Goal: Task Accomplishment & Management: Complete application form

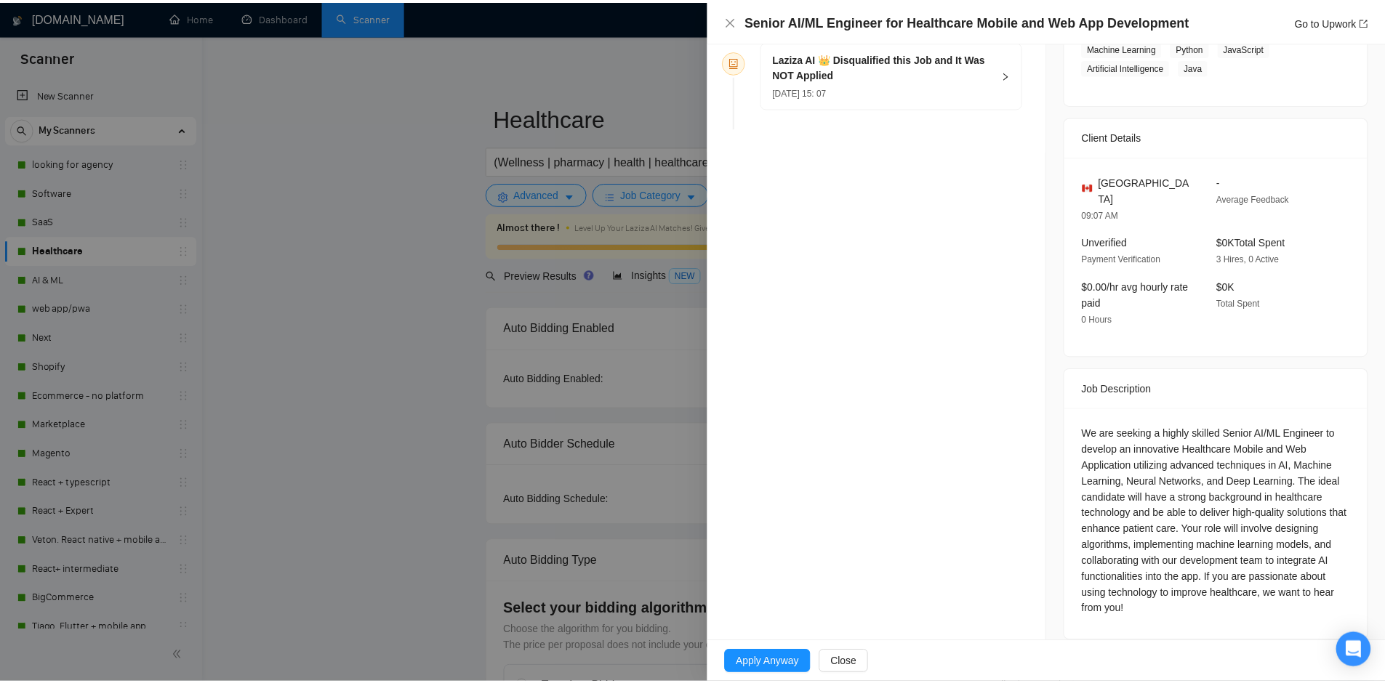
scroll to position [265, 0]
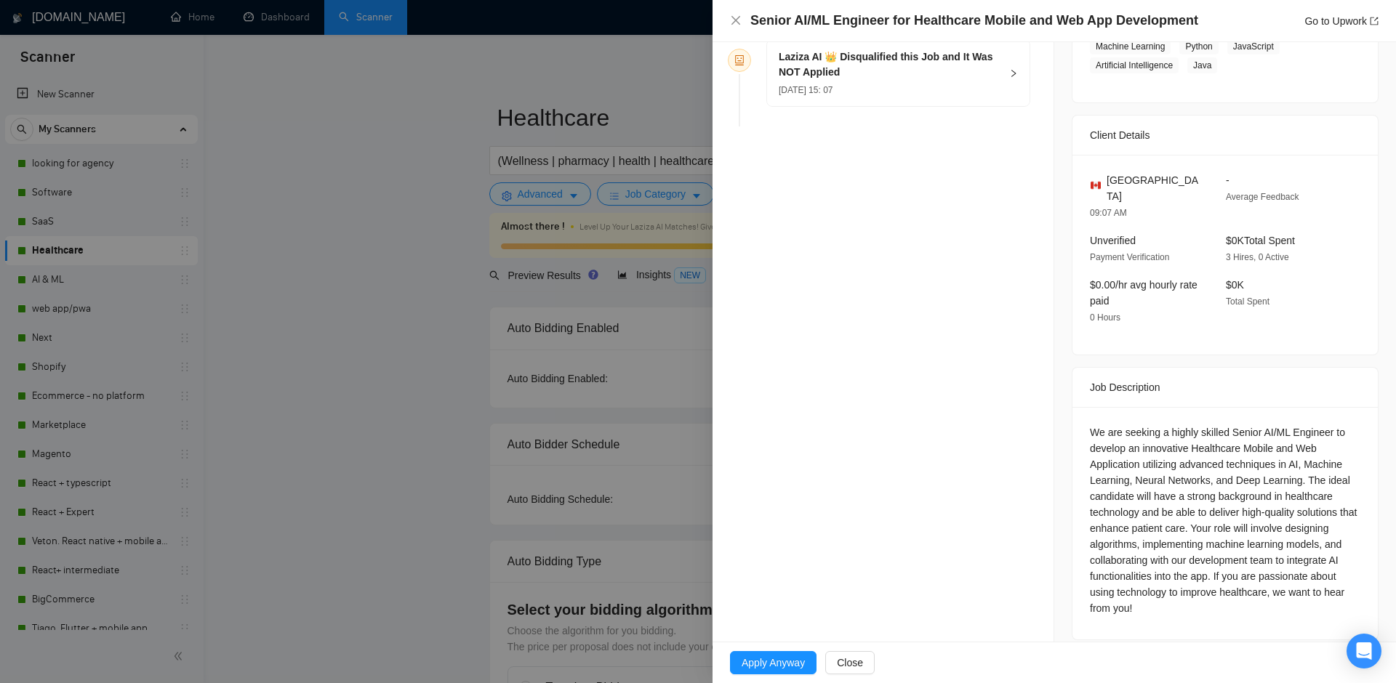
click at [1328, 12] on div "Senior AI/ML Engineer for Healthcare Mobile and Web App Development Go to Upwork" at bounding box center [1064, 21] width 628 height 18
click at [1329, 20] on link "Go to Upwork" at bounding box center [1341, 21] width 74 height 12
drag, startPoint x: 419, startPoint y: 269, endPoint x: 480, endPoint y: 294, distance: 65.9
click at [419, 270] on div at bounding box center [698, 341] width 1396 height 683
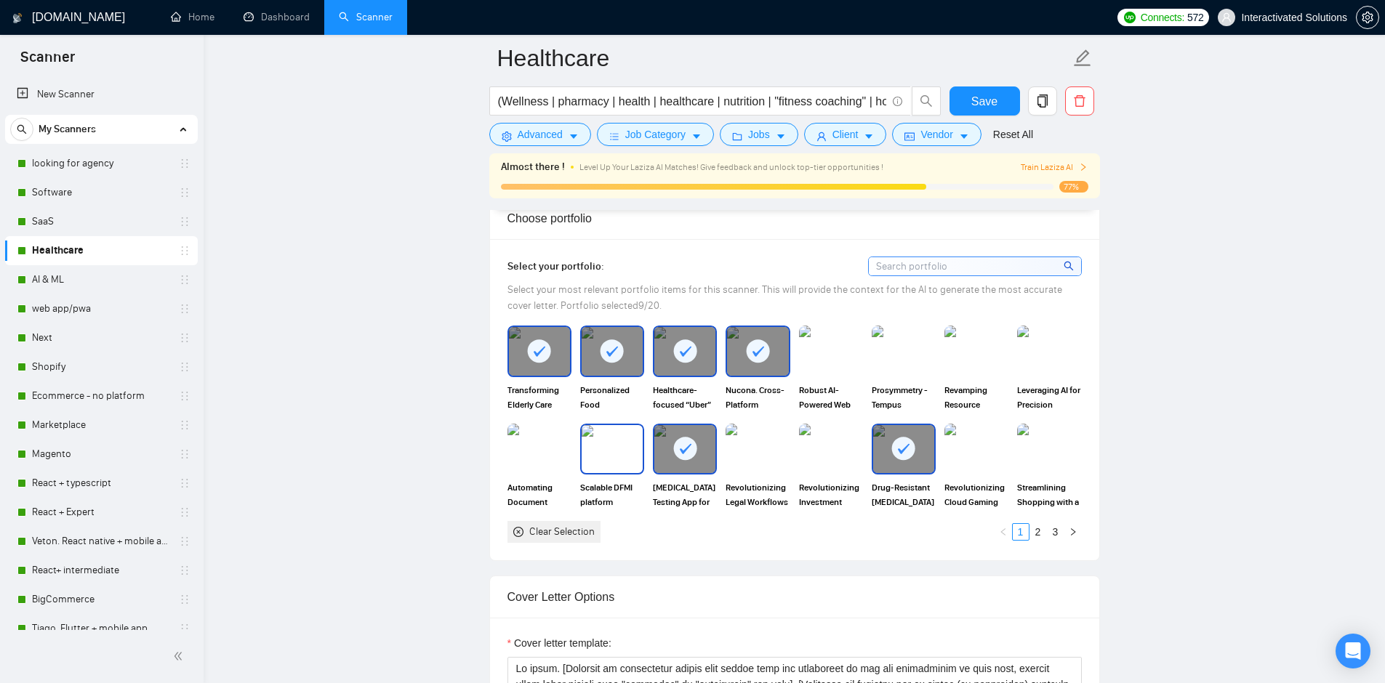
scroll to position [1301, 0]
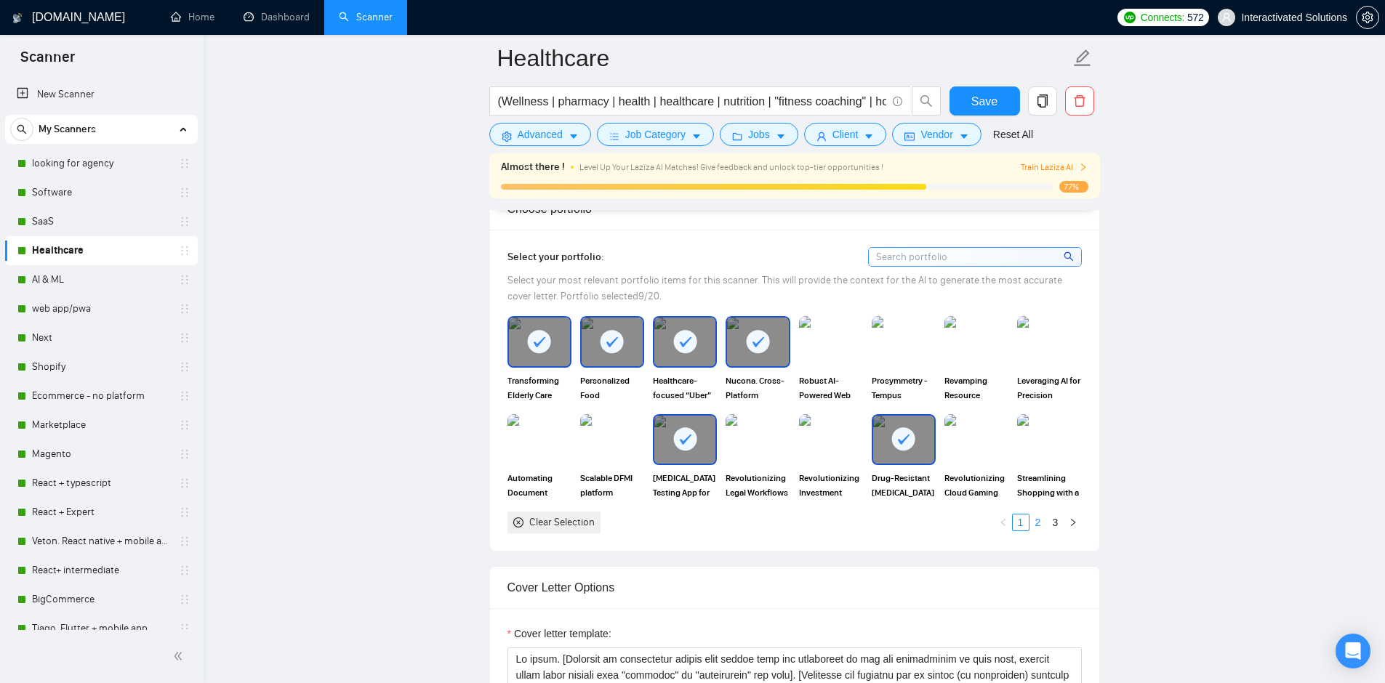
click at [1038, 522] on link "2" at bounding box center [1038, 523] width 16 height 16
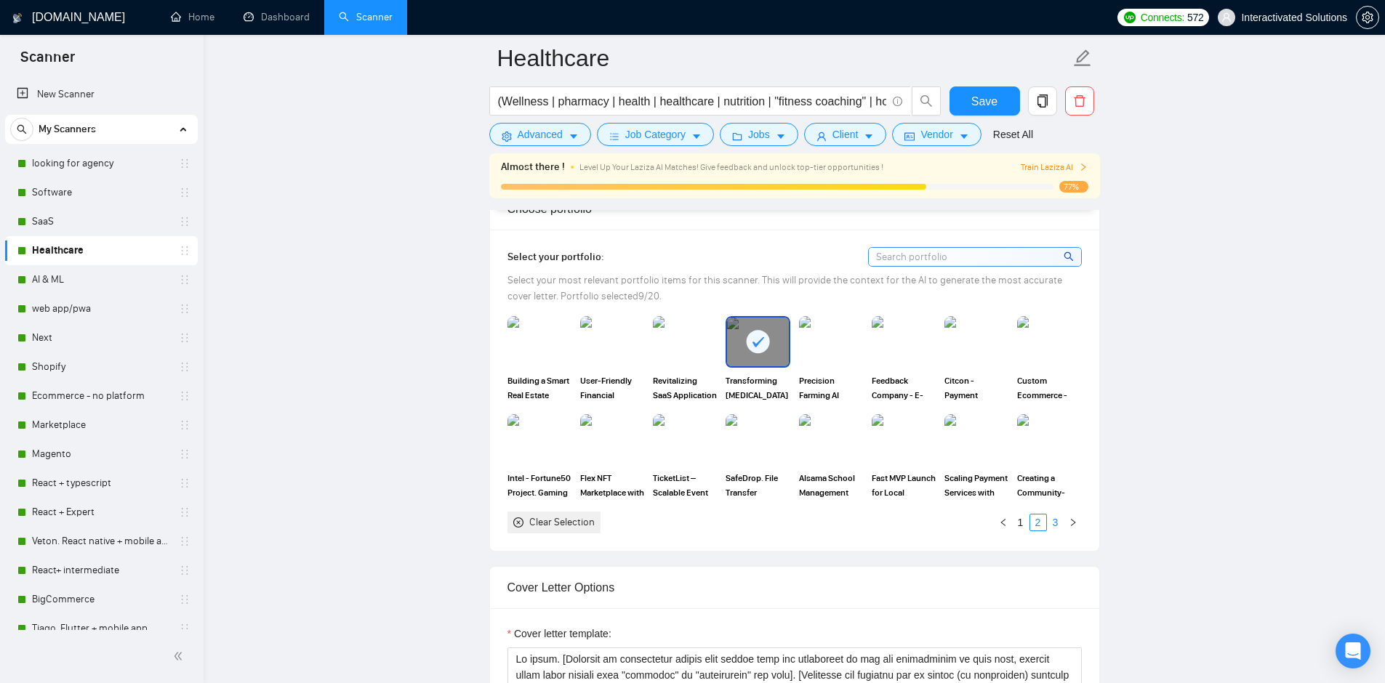
click at [1056, 521] on link "3" at bounding box center [1055, 523] width 16 height 16
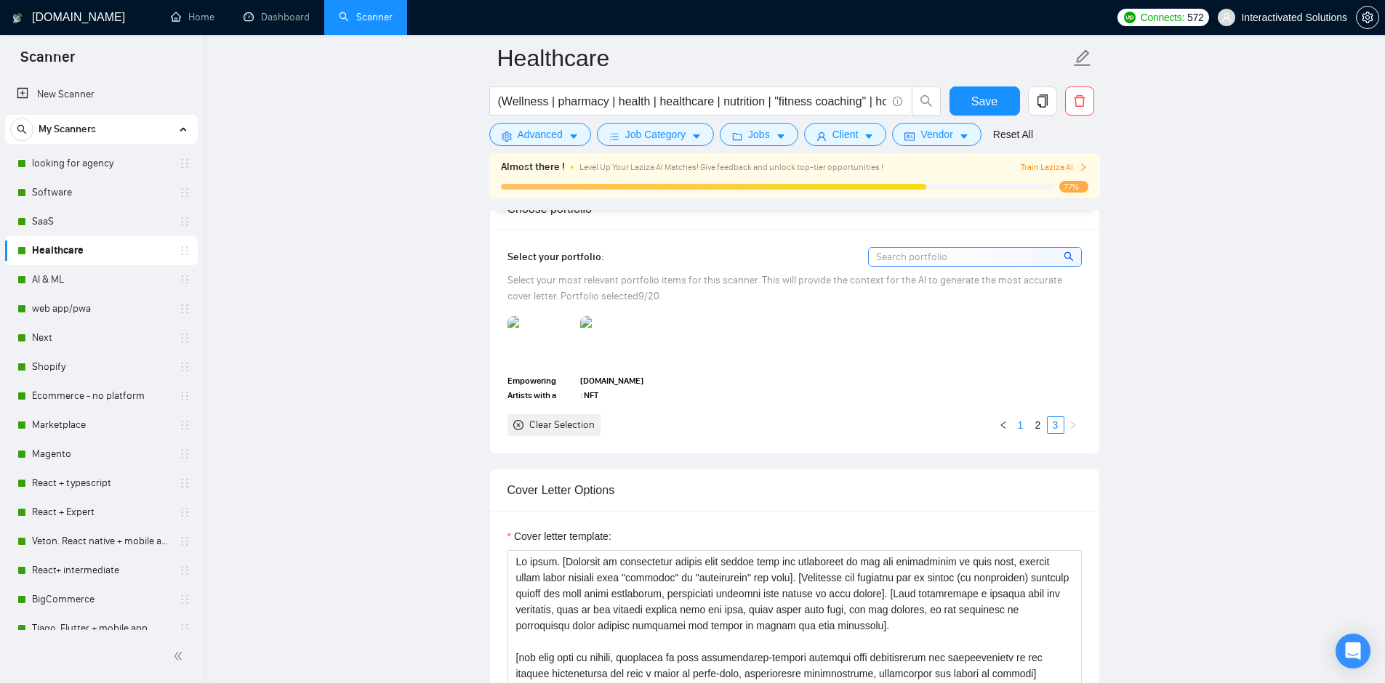
click at [1019, 429] on link "1" at bounding box center [1021, 425] width 16 height 16
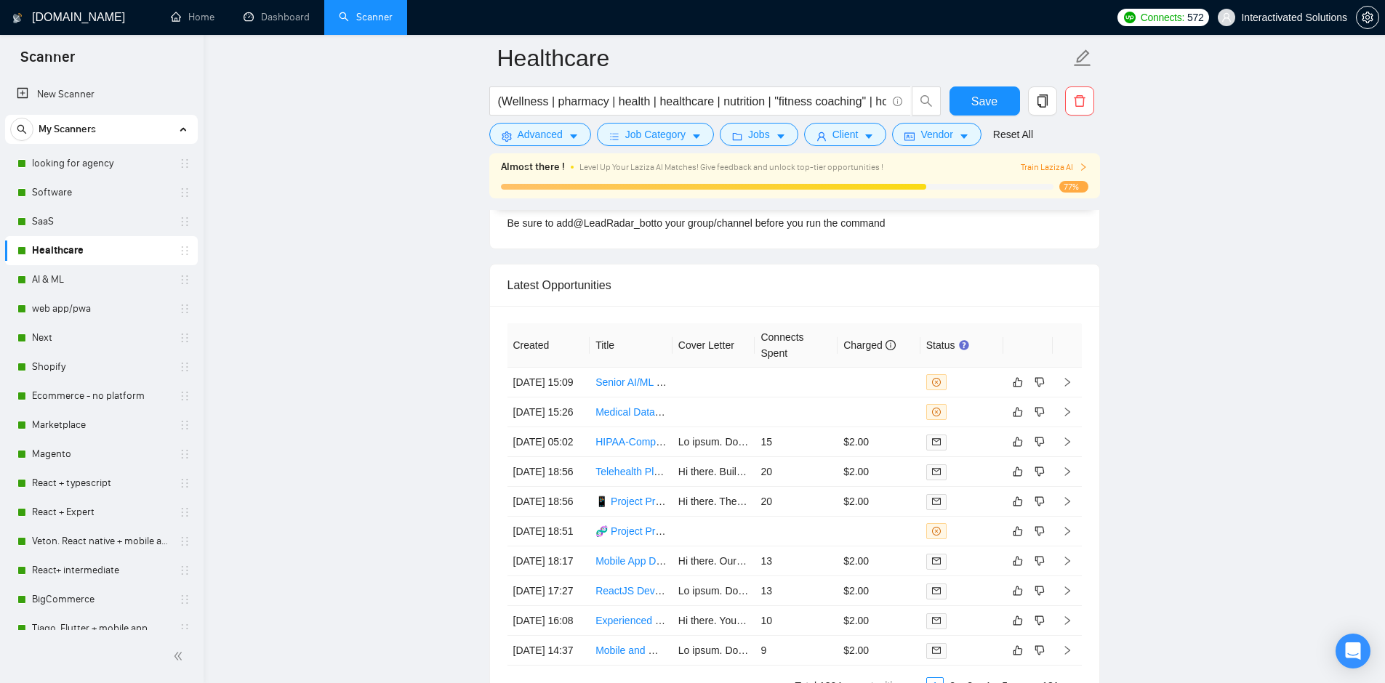
scroll to position [3814, 0]
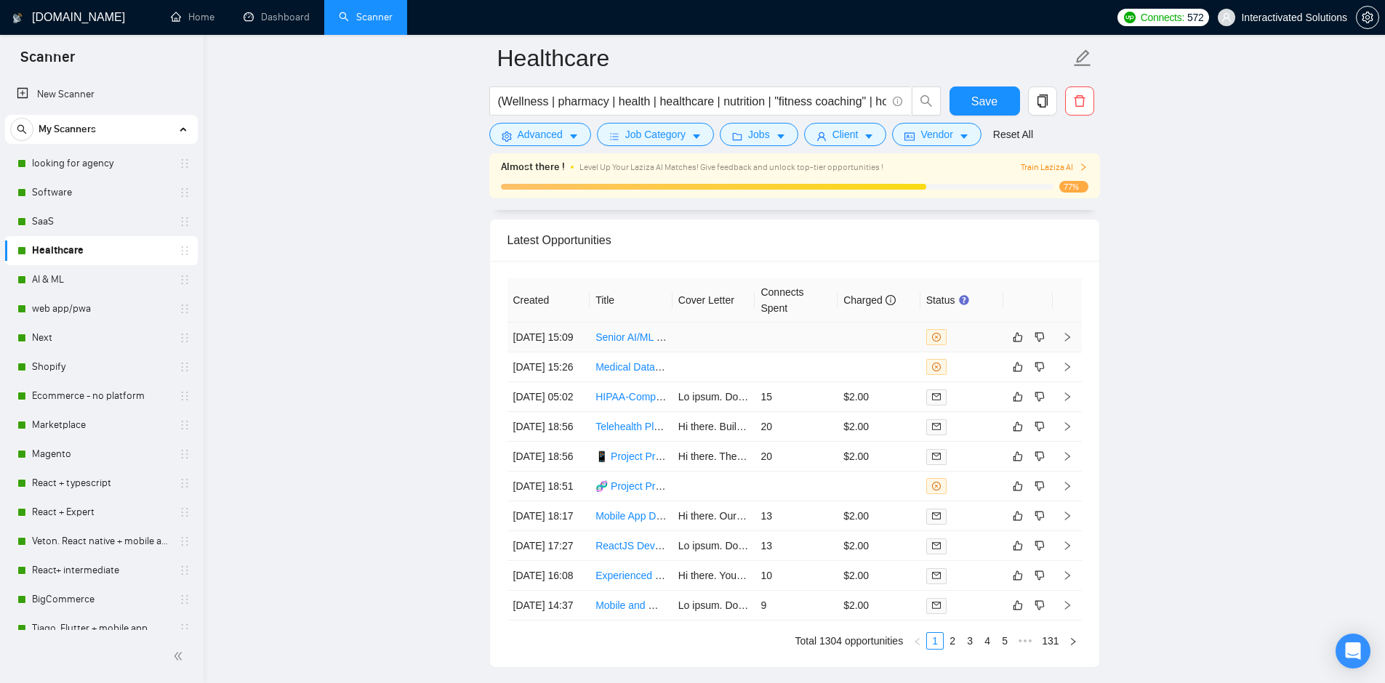
click at [986, 338] on div at bounding box center [961, 337] width 71 height 16
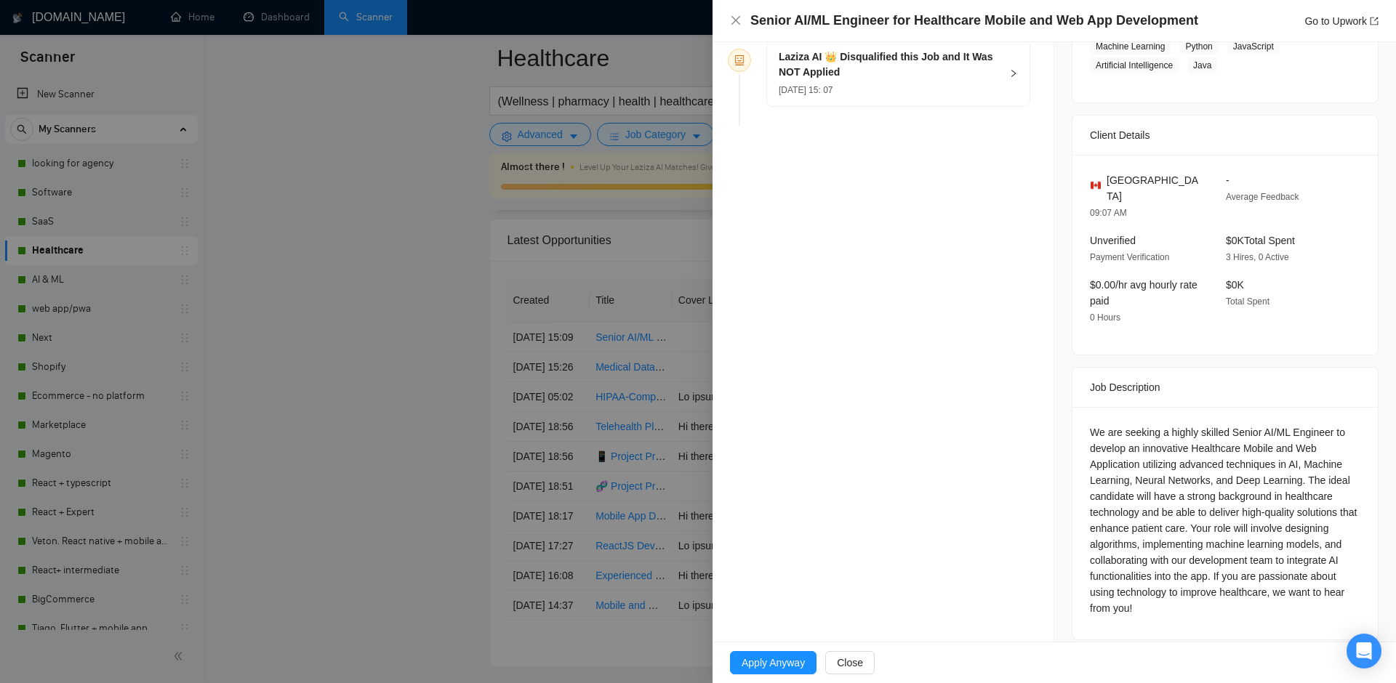
click at [569, 358] on div at bounding box center [698, 341] width 1396 height 683
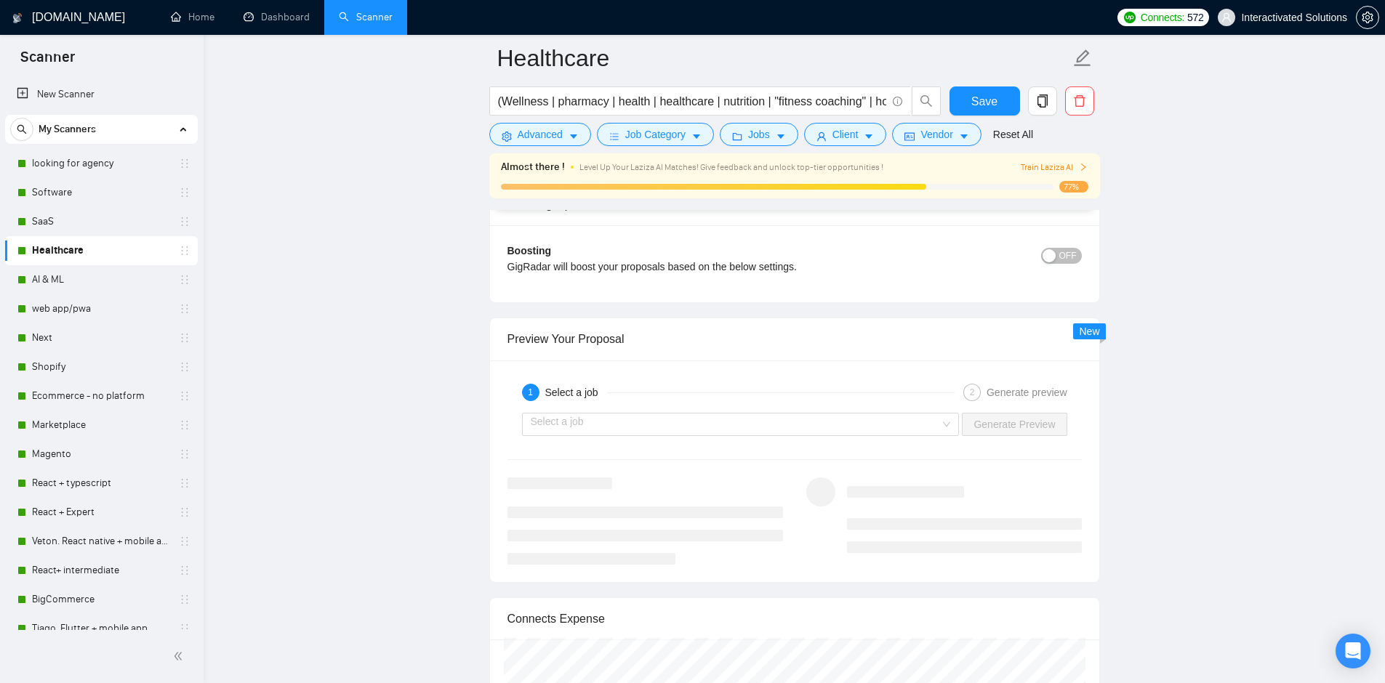
scroll to position [2682, 0]
click at [781, 441] on div "Select a job" at bounding box center [741, 429] width 438 height 23
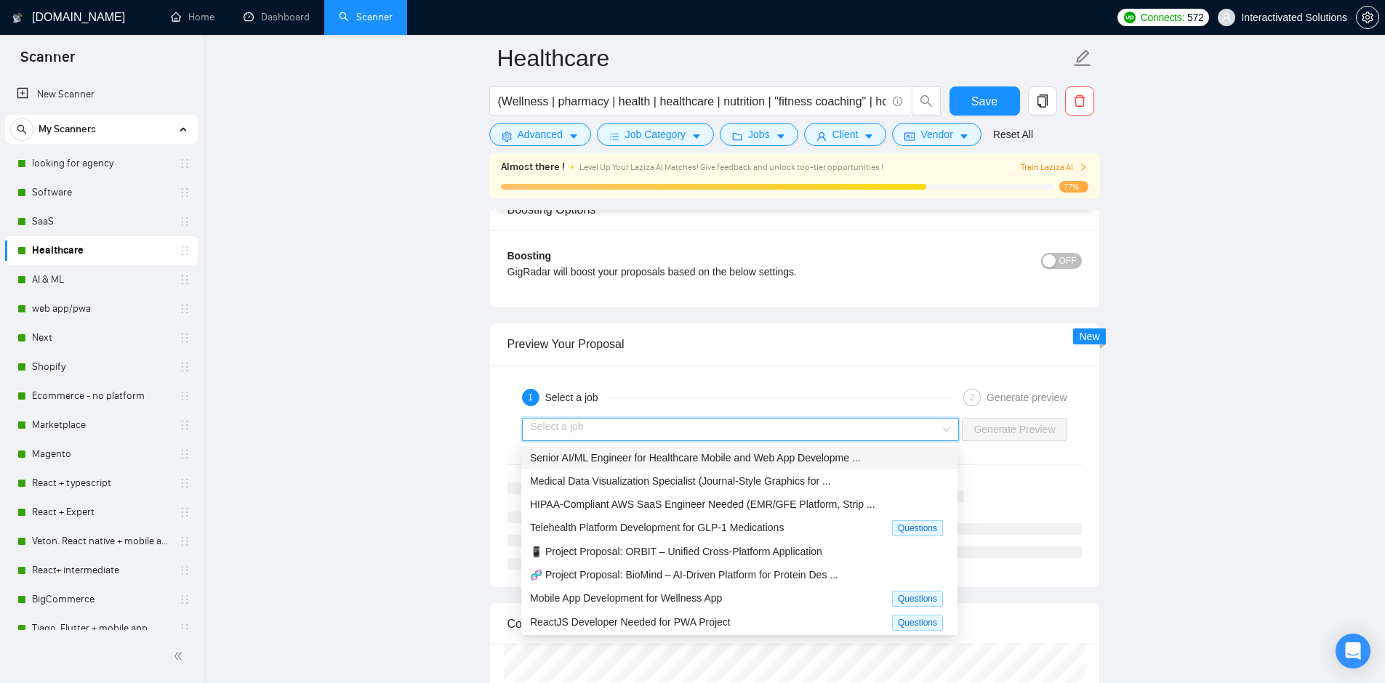
click at [750, 460] on span "Senior AI/ML Engineer for Healthcare Mobile and Web App Developme ..." at bounding box center [695, 458] width 330 height 12
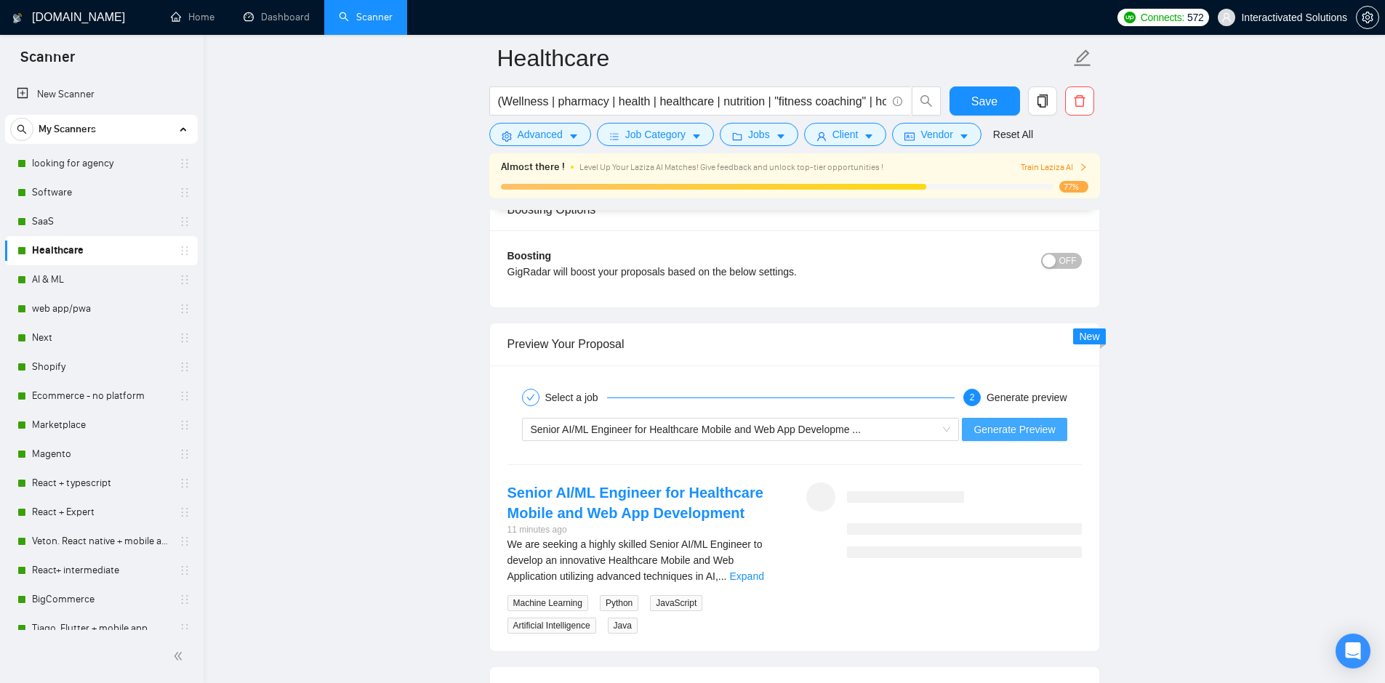
click at [997, 430] on span "Generate Preview" at bounding box center [1013, 430] width 81 height 16
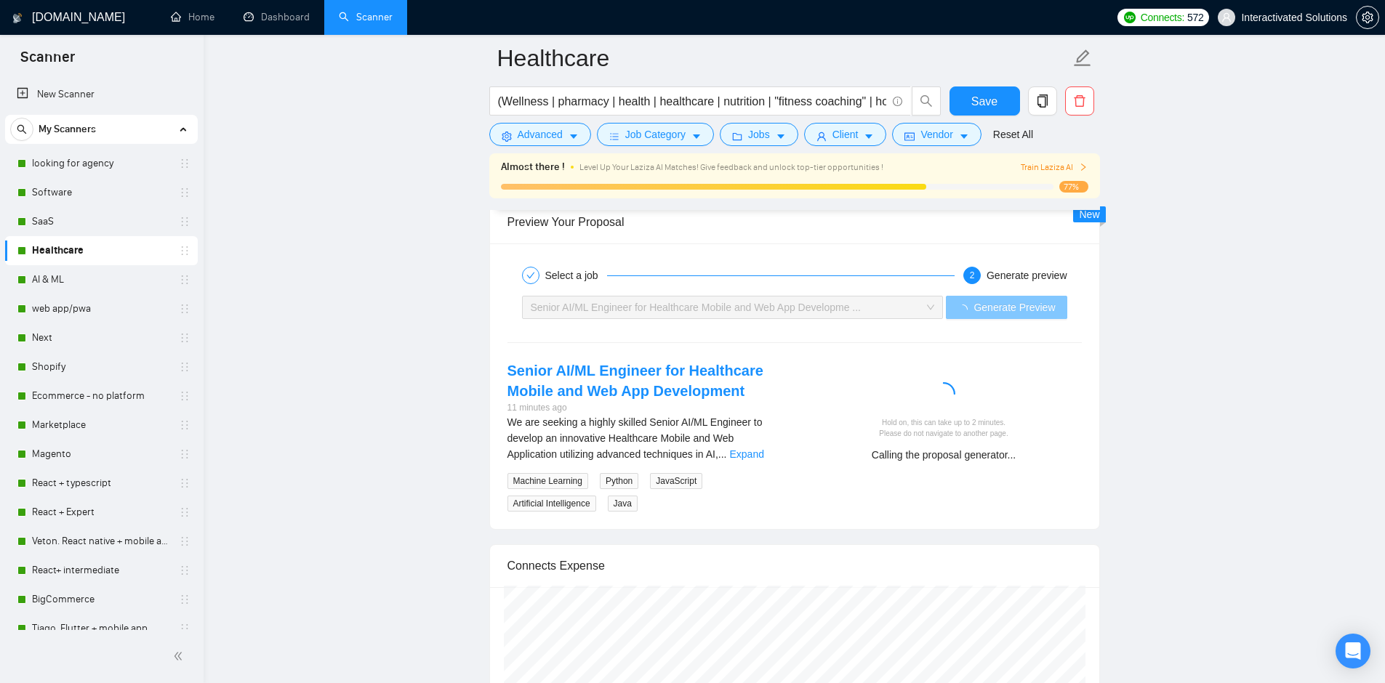
scroll to position [2818, 0]
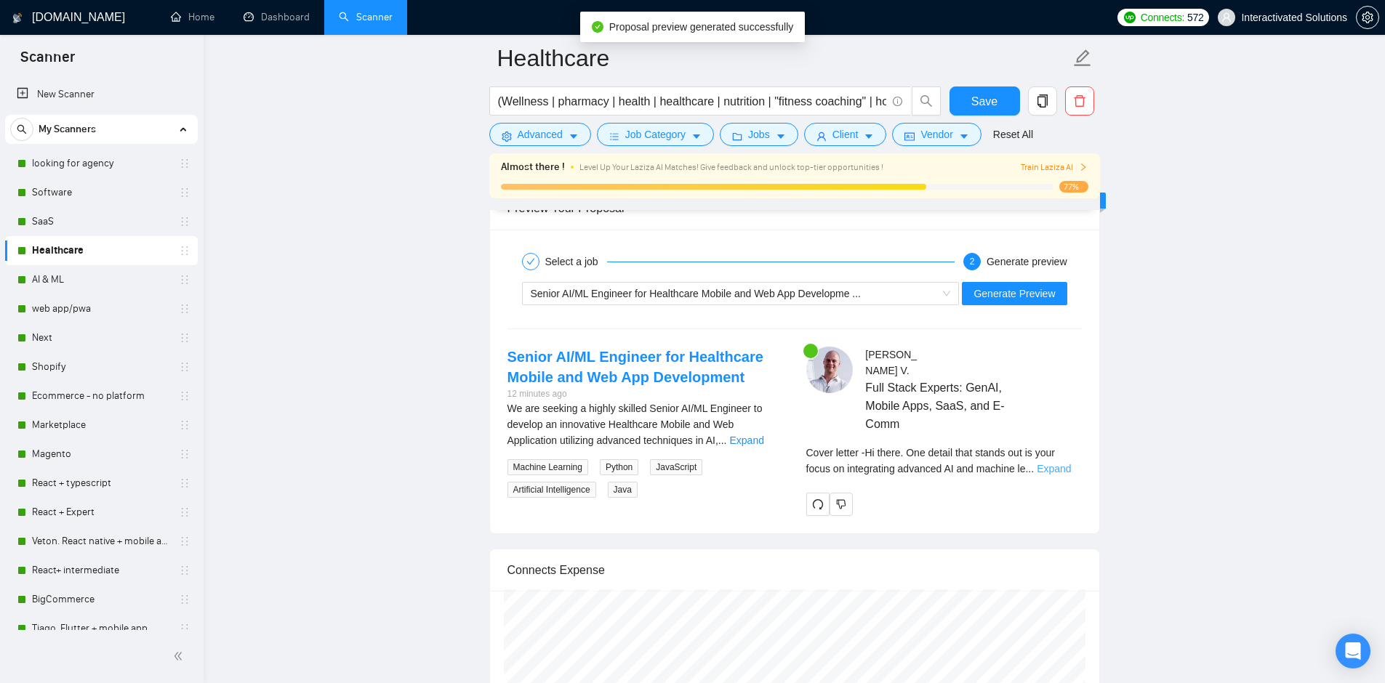
click at [1066, 463] on link "Expand" at bounding box center [1054, 469] width 34 height 12
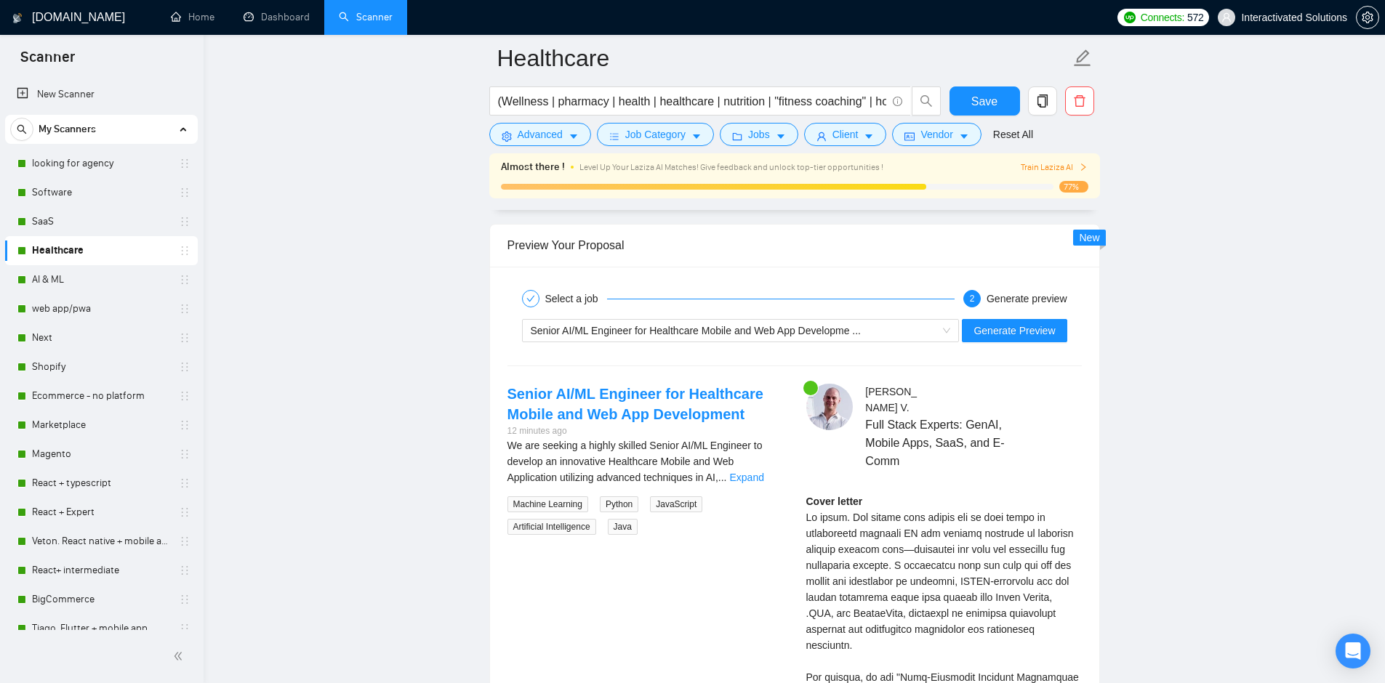
scroll to position [2778, 0]
click at [763, 476] on link "Expand" at bounding box center [746, 480] width 34 height 12
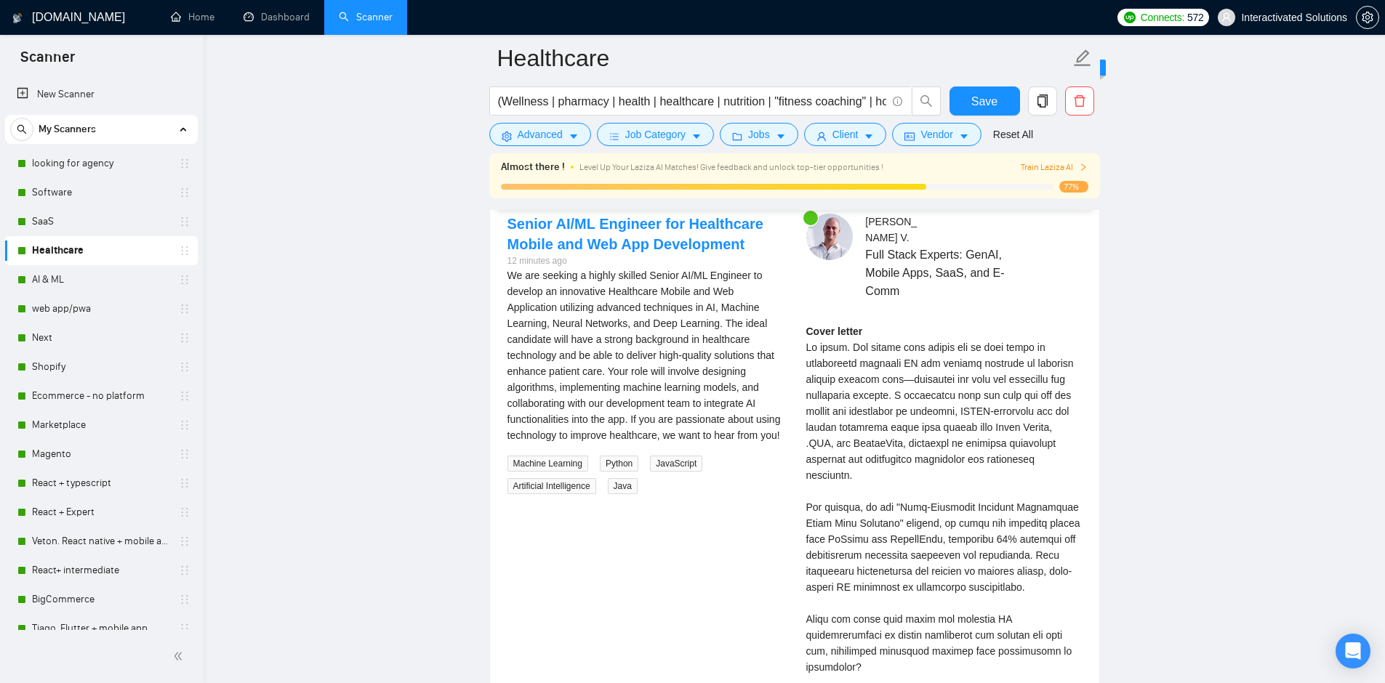
scroll to position [2982, 0]
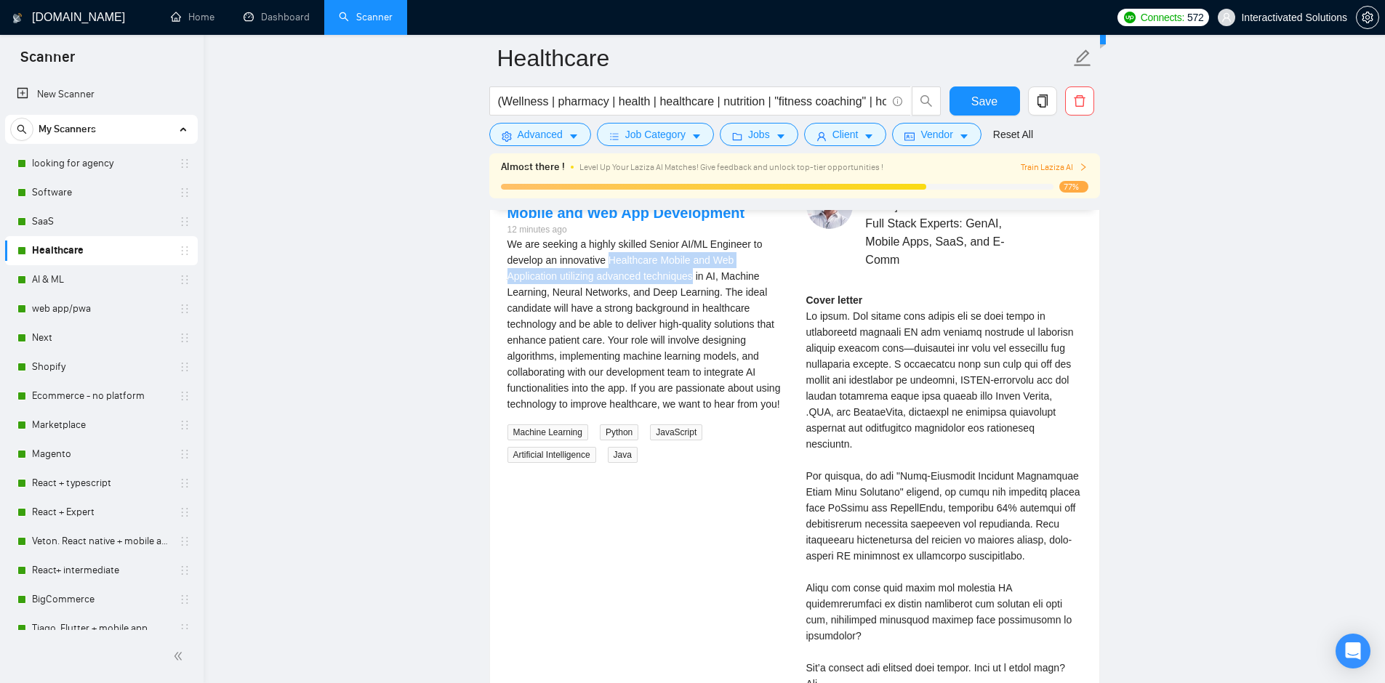
drag, startPoint x: 614, startPoint y: 262, endPoint x: 701, endPoint y: 276, distance: 88.2
click at [701, 276] on div "We are seeking a highly skilled Senior AI/ML Engineer to develop an innovative …" at bounding box center [645, 324] width 276 height 176
copy div "Healthcare Mobile and Web Application utilizing advanced techniques"
click at [653, 330] on div "We are seeking a highly skilled Senior AI/ML Engineer to develop an innovative …" at bounding box center [645, 324] width 276 height 176
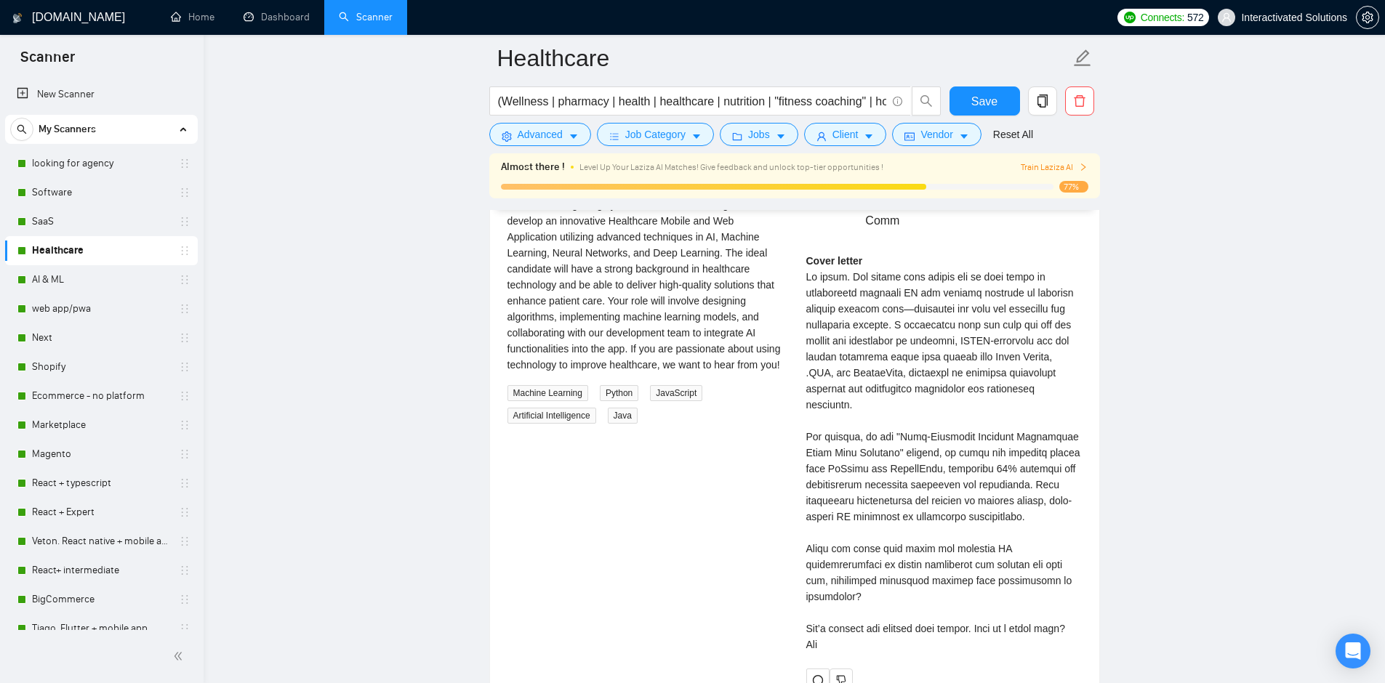
scroll to position [3011, 0]
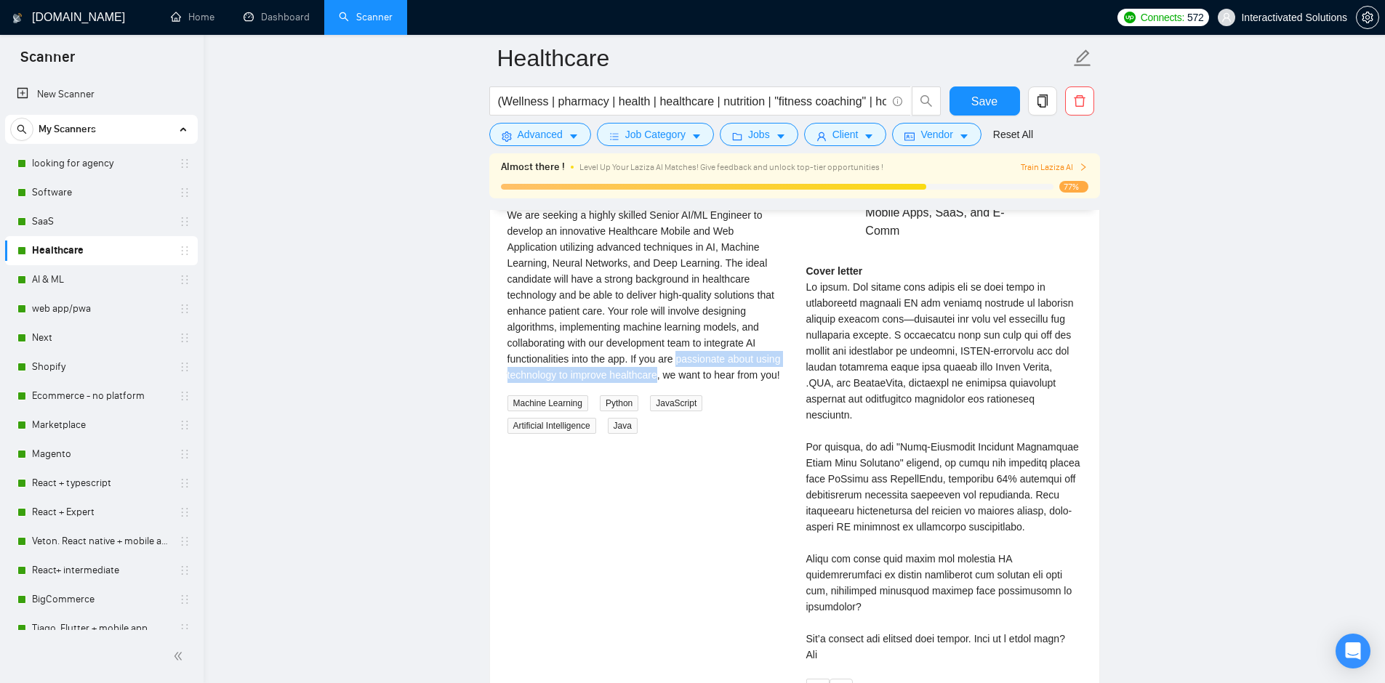
drag, startPoint x: 685, startPoint y: 358, endPoint x: 691, endPoint y: 381, distance: 23.3
click at [691, 381] on div "We are seeking a highly skilled Senior AI/ML Engineer to develop an innovative …" at bounding box center [645, 295] width 276 height 176
copy div "passionate about using technology to improve healthcare"
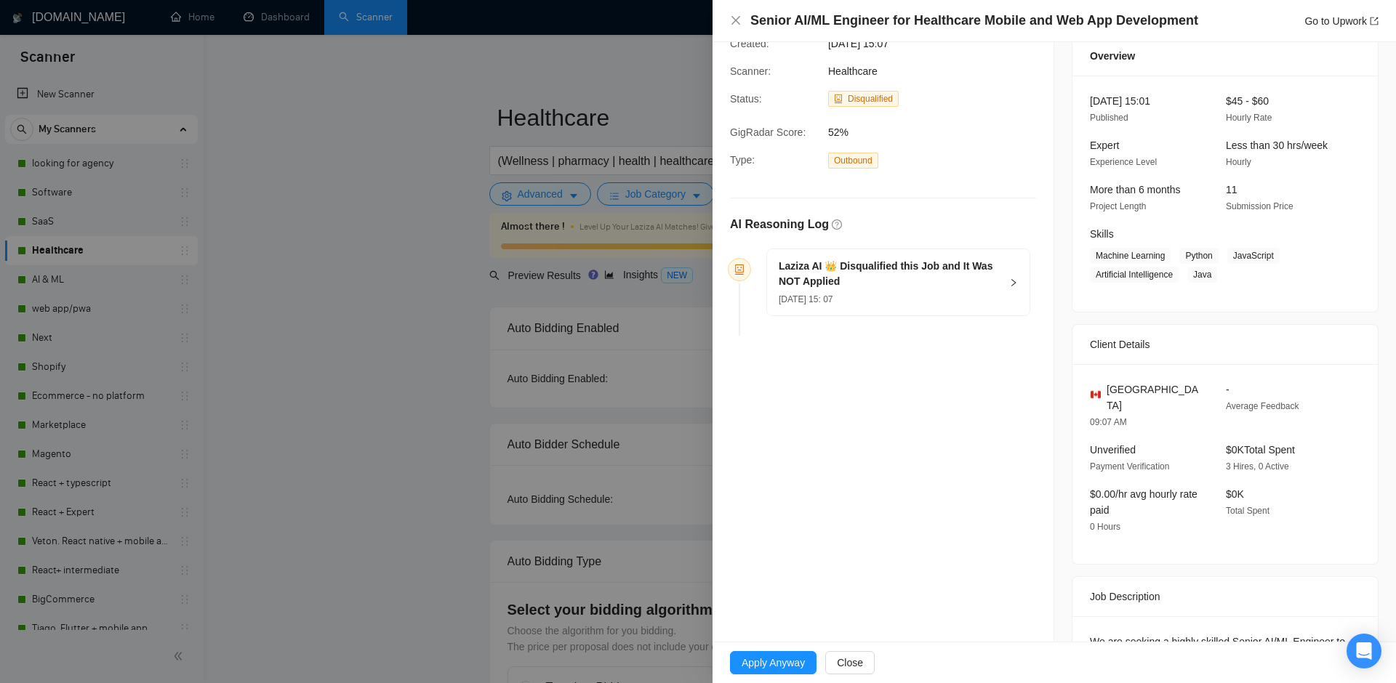
scroll to position [58, 0]
click at [777, 662] on span "Apply Anyway" at bounding box center [772, 663] width 63 height 16
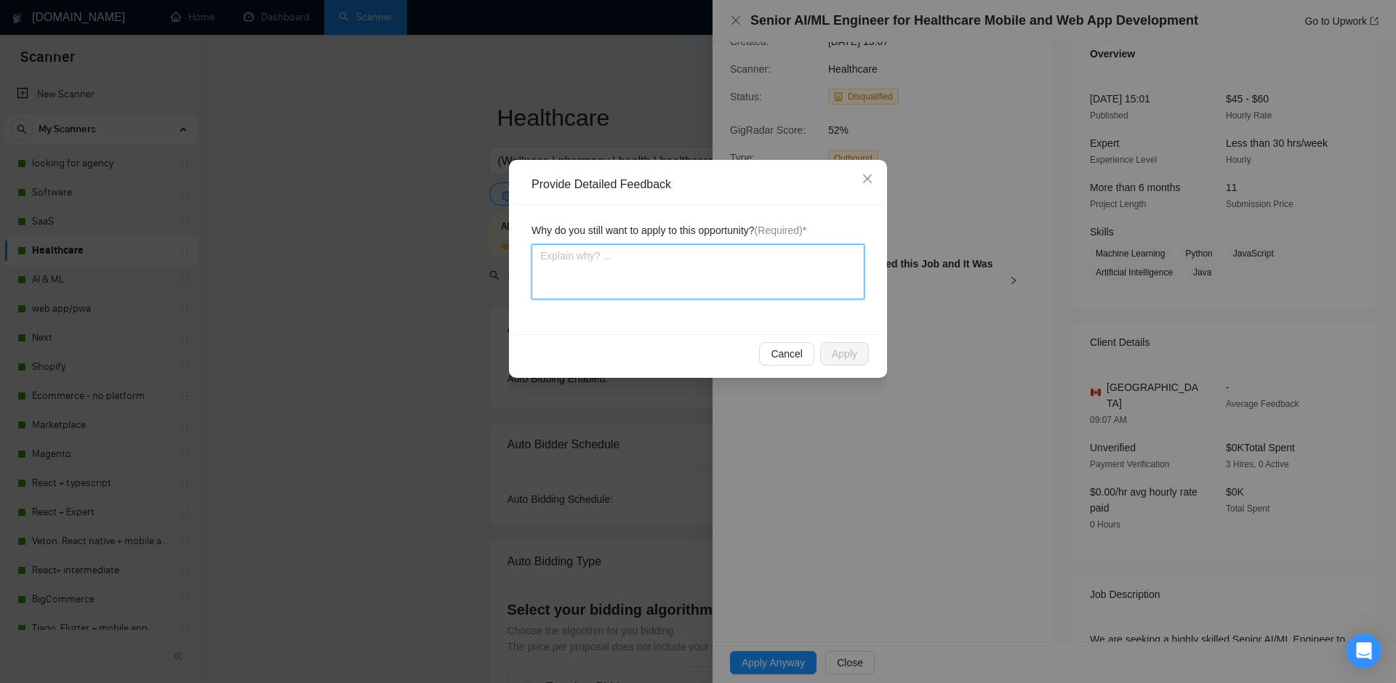
click at [716, 268] on textarea at bounding box center [697, 271] width 333 height 55
paste textarea "Healthcare Mobile and Web Application utilizing advanced techniques"
type textarea "Healthcare Mobile and Web Application utilizing advanced techniques"
type textarea "Healthcare Mobile and Web Application utilizing advanced techniques'"
click at [536, 256] on textarea "Healthcare Mobile and Web Application utilizing advanced techniques'" at bounding box center [697, 271] width 333 height 55
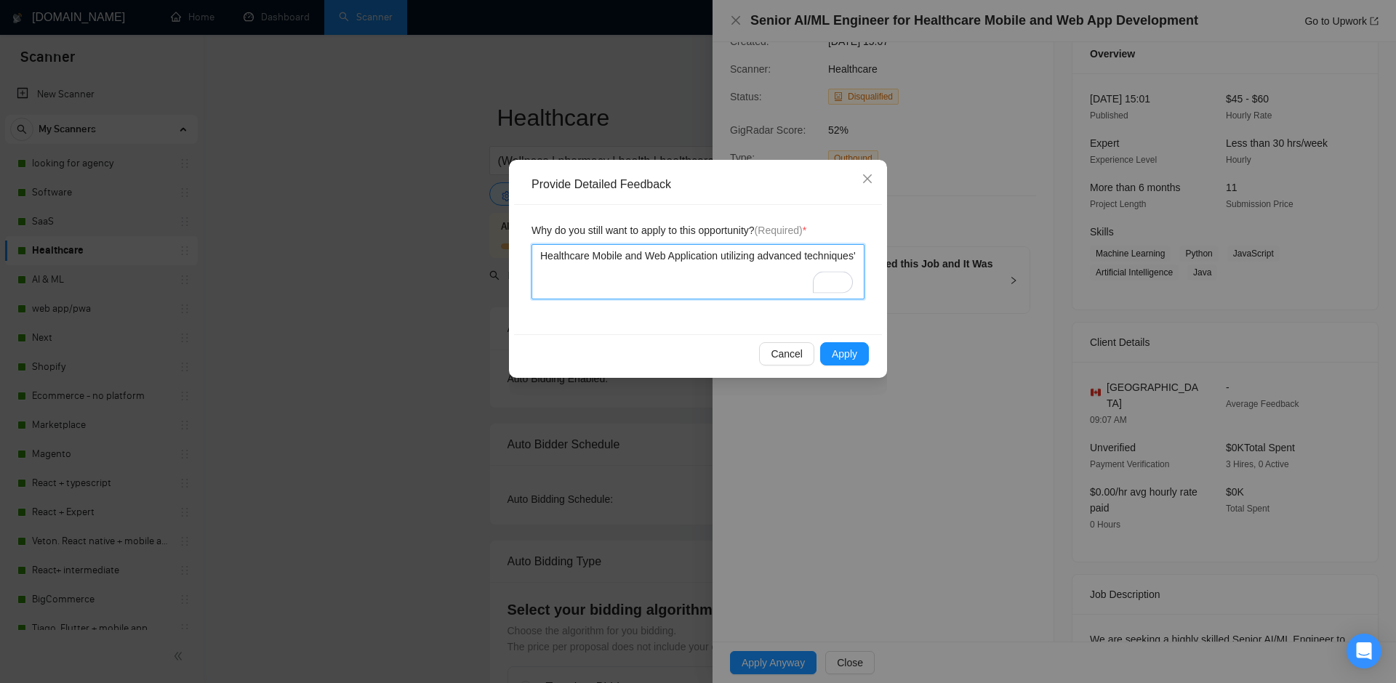
type textarea "'Healthcare Mobile and Web Application utilizing advanced techniques'"
type textarea "' Healthcare Mobile and Web Application utilizing advanced techniques'"
click at [627, 270] on textarea "' Healthcare Mobile and Web Application utilizing advanced techniques'" at bounding box center [697, 271] width 333 height 55
type textarea "' Healthcare Mobile and Web Application utilizing advanced techniques'"
type textarea "' Healthcare Mobile and Web Application utilizing advanced techniques' -"
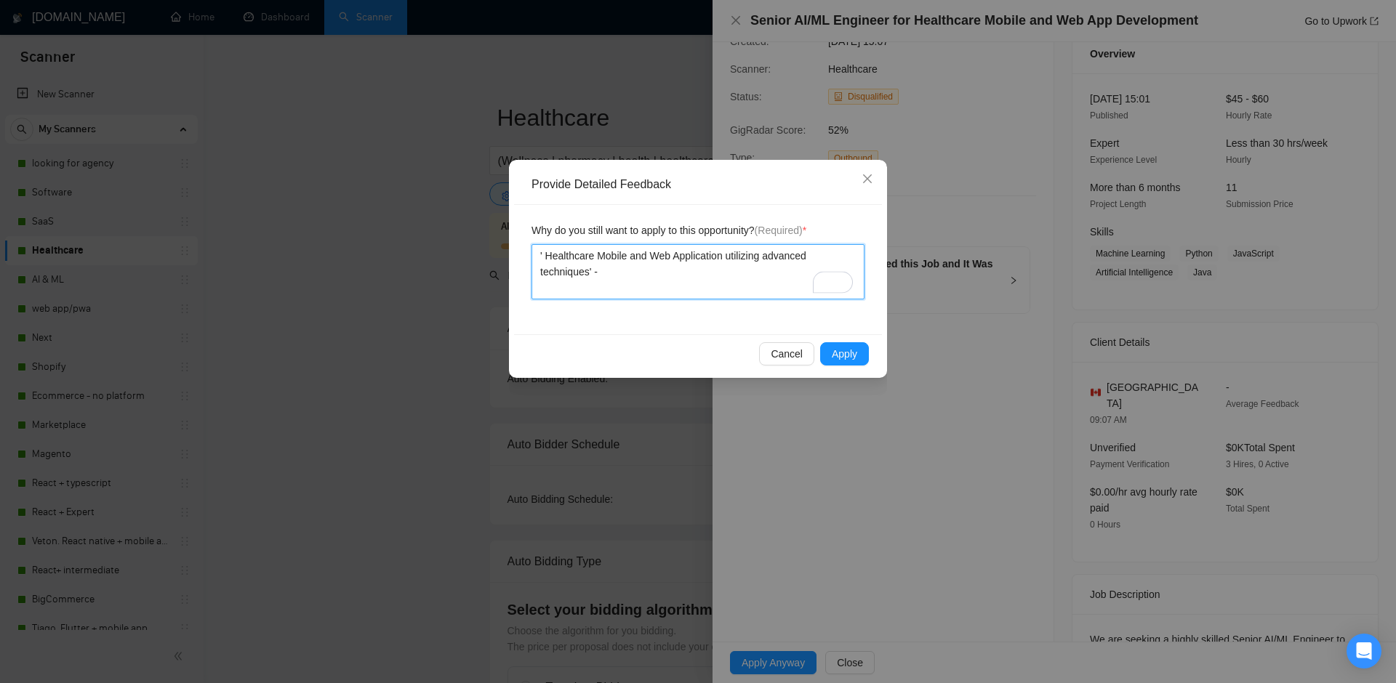
type textarea "' Healthcare Mobile and Web Application utilizing advanced techniques' -"
type textarea "' Healthcare Mobile and Web Application utilizing advanced techniques' - s"
type textarea "' Healthcare Mobile and Web Application utilizing advanced techniques' - sp"
type textarea "' Healthcare Mobile and Web Application utilizing advanced techniques' - s"
type textarea "' Healthcare Mobile and Web Application utilizing advanced techniques' - so"
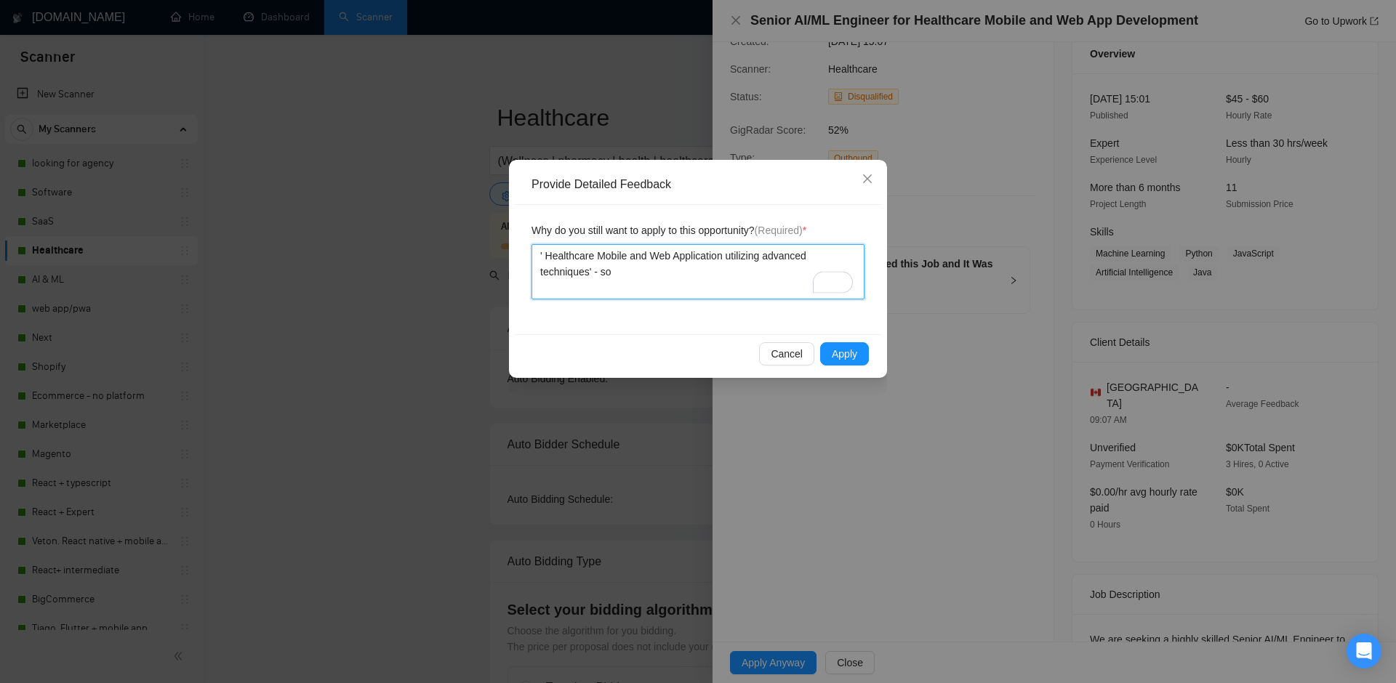
type textarea "' Healthcare Mobile and Web Application utilizing advanced techniques' - sou"
type textarea "' Healthcare Mobile and Web Application utilizing advanced techniques' - soun"
type textarea "' Healthcare Mobile and Web Application utilizing advanced techniques' - sound"
type textarea "' Healthcare Mobile and Web Application utilizing advanced techniques' - sounds"
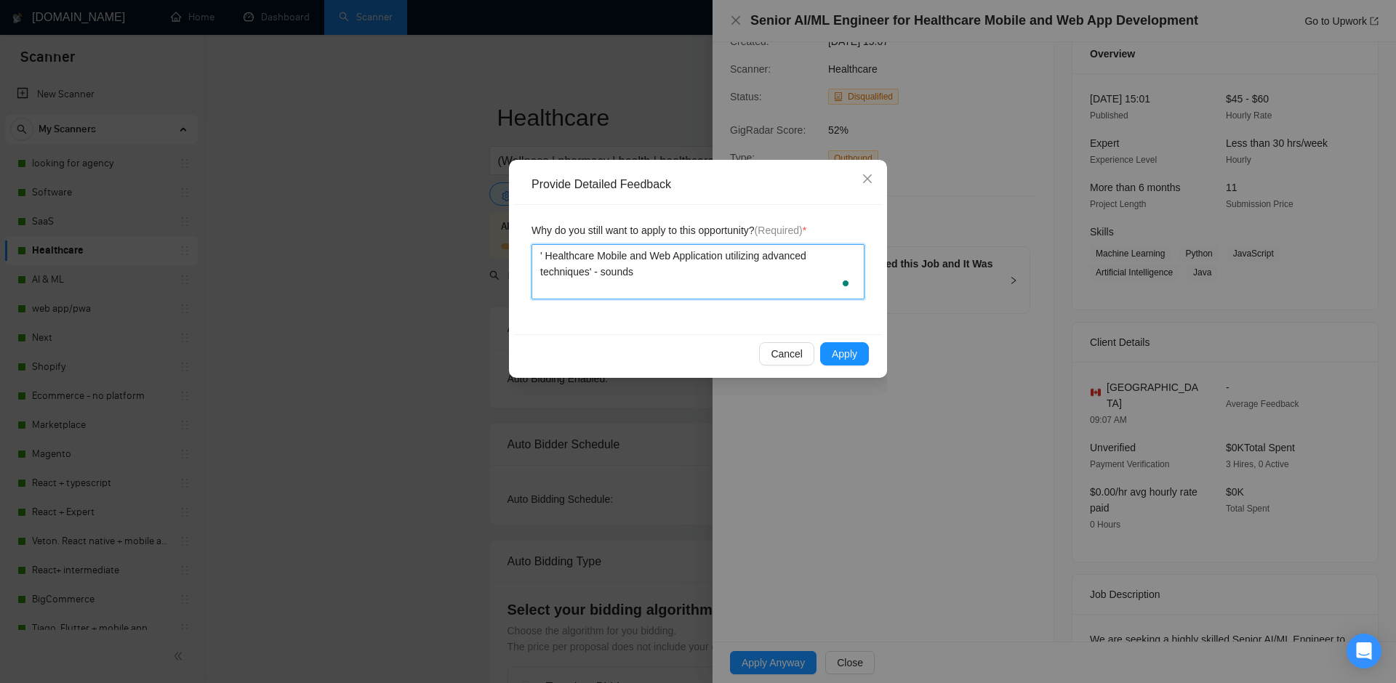
type textarea "' Healthcare Mobile and Web Application utilizing advanced techniques' - sounds…"
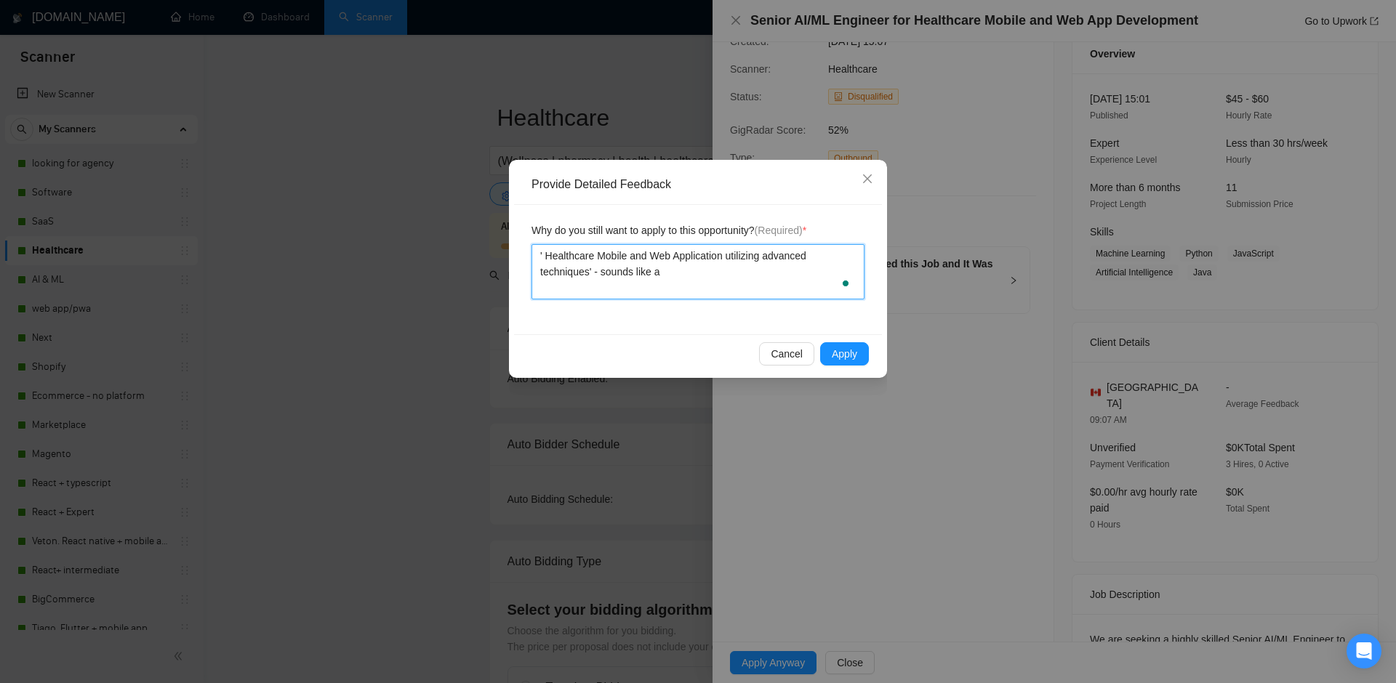
type textarea "' Healthcare Mobile and Web Application utilizing advanced techniques' - sounds…"
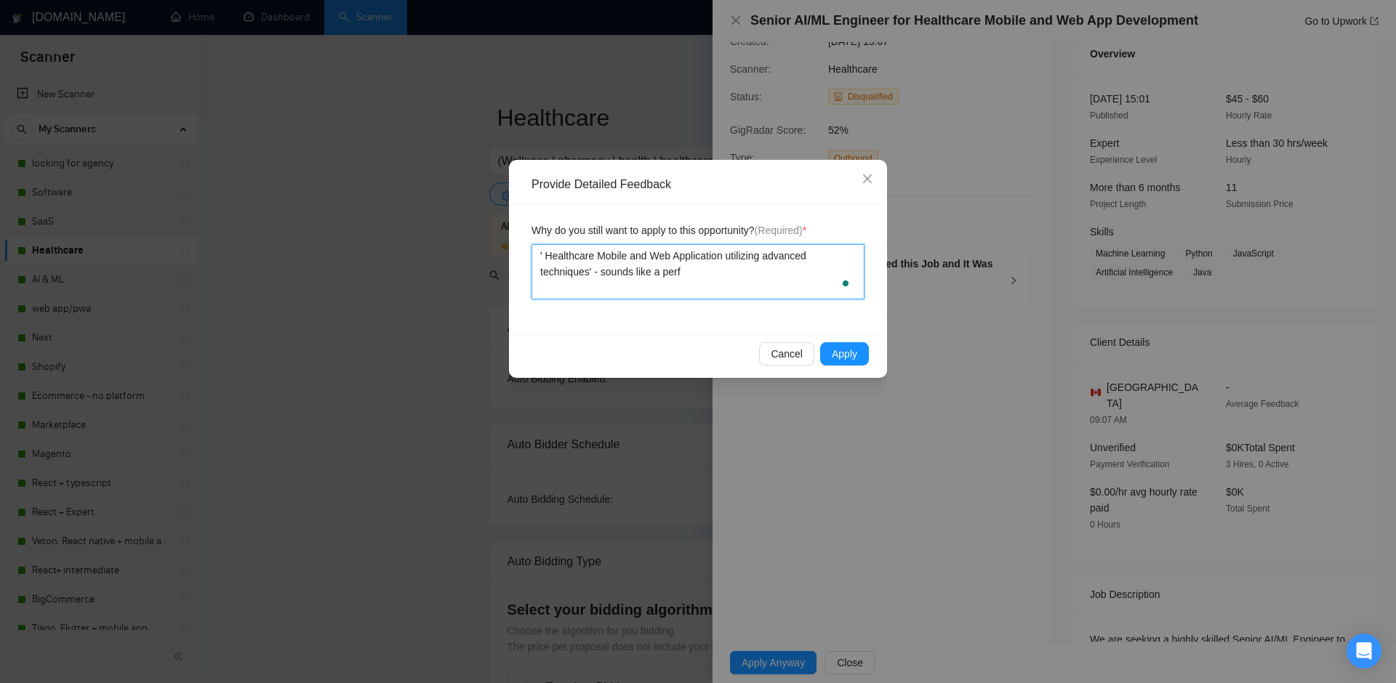
type textarea "' Healthcare Mobile and Web Application utilizing advanced techniques' - sounds…"
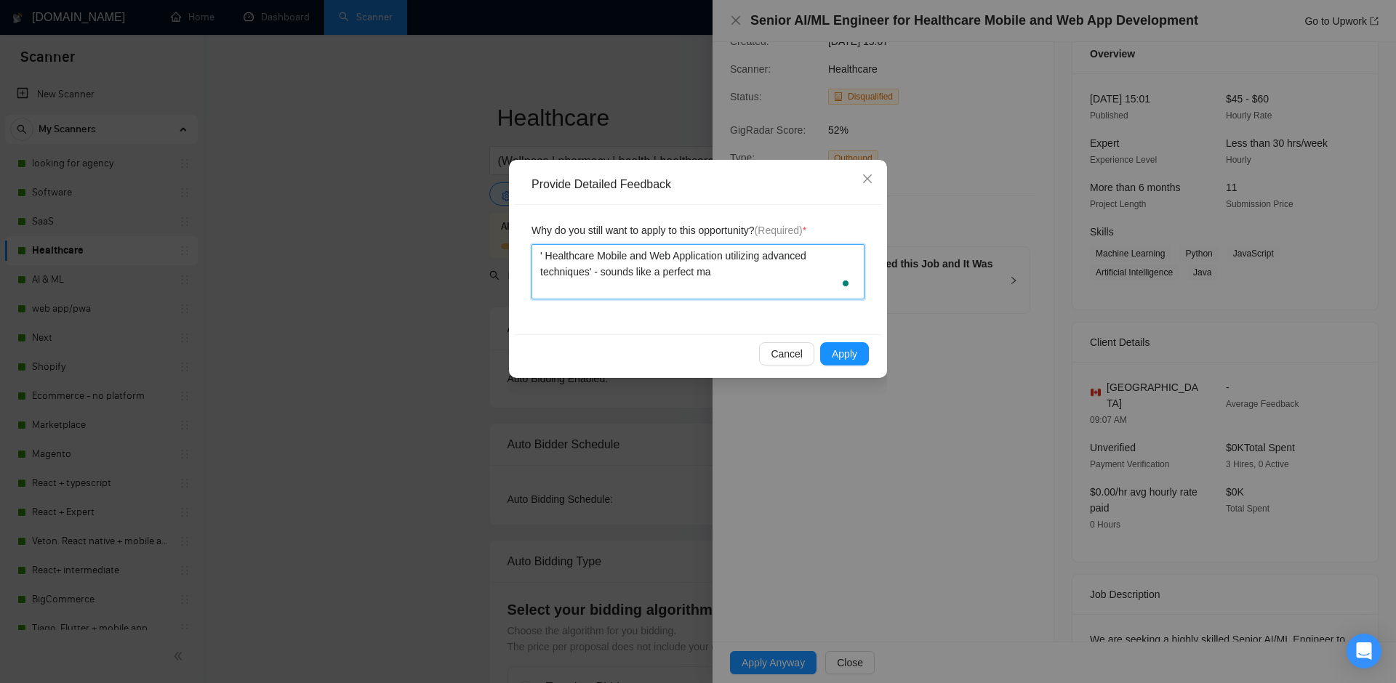
type textarea "' Healthcare Mobile and Web Application utilizing advanced techniques' - sounds…"
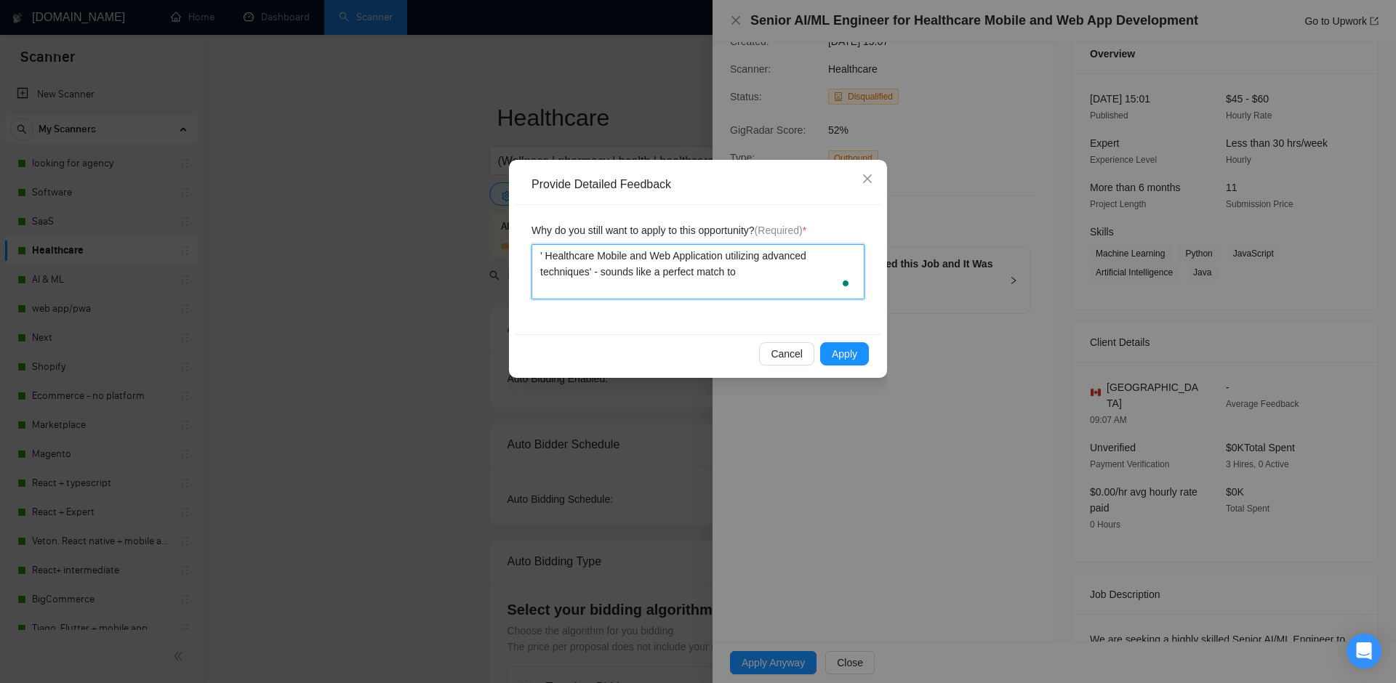
type textarea "' Healthcare Mobile and Web Application utilizing advanced techniques' - sounds…"
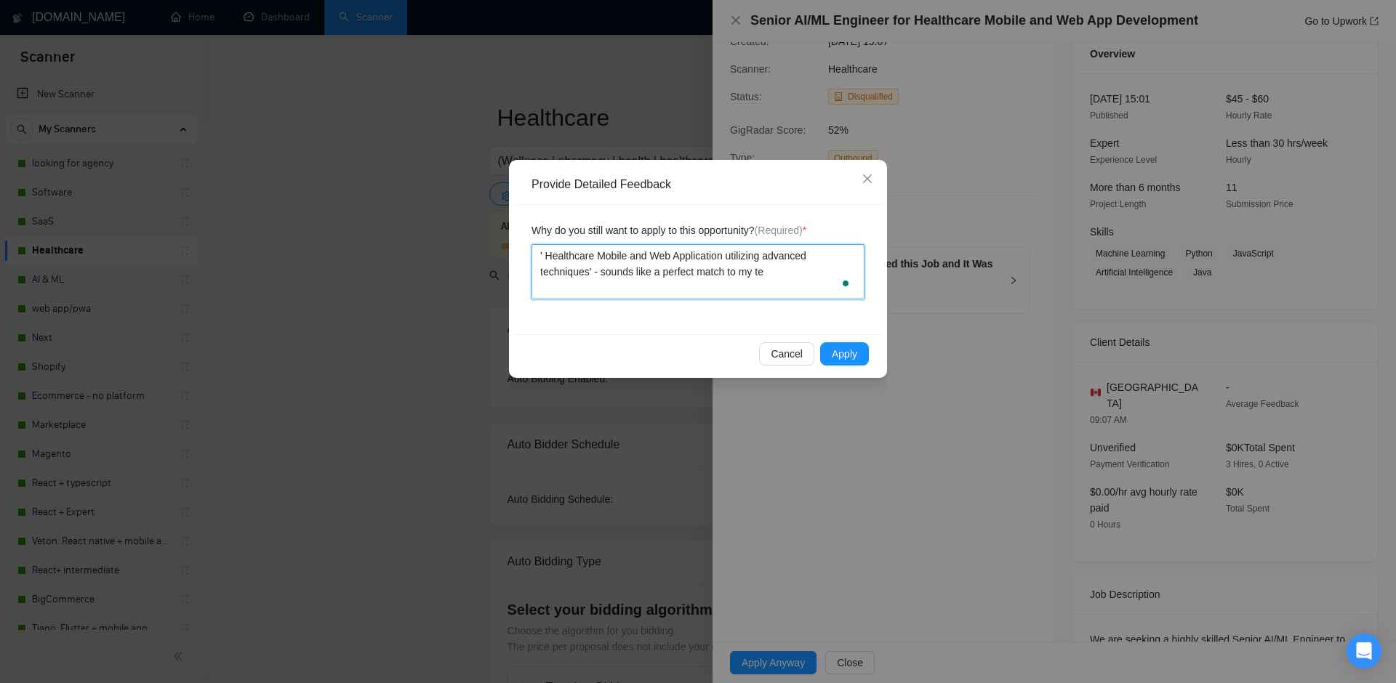
type textarea "' Healthcare Mobile and Web Application utilizing advanced techniques' - sounds…"
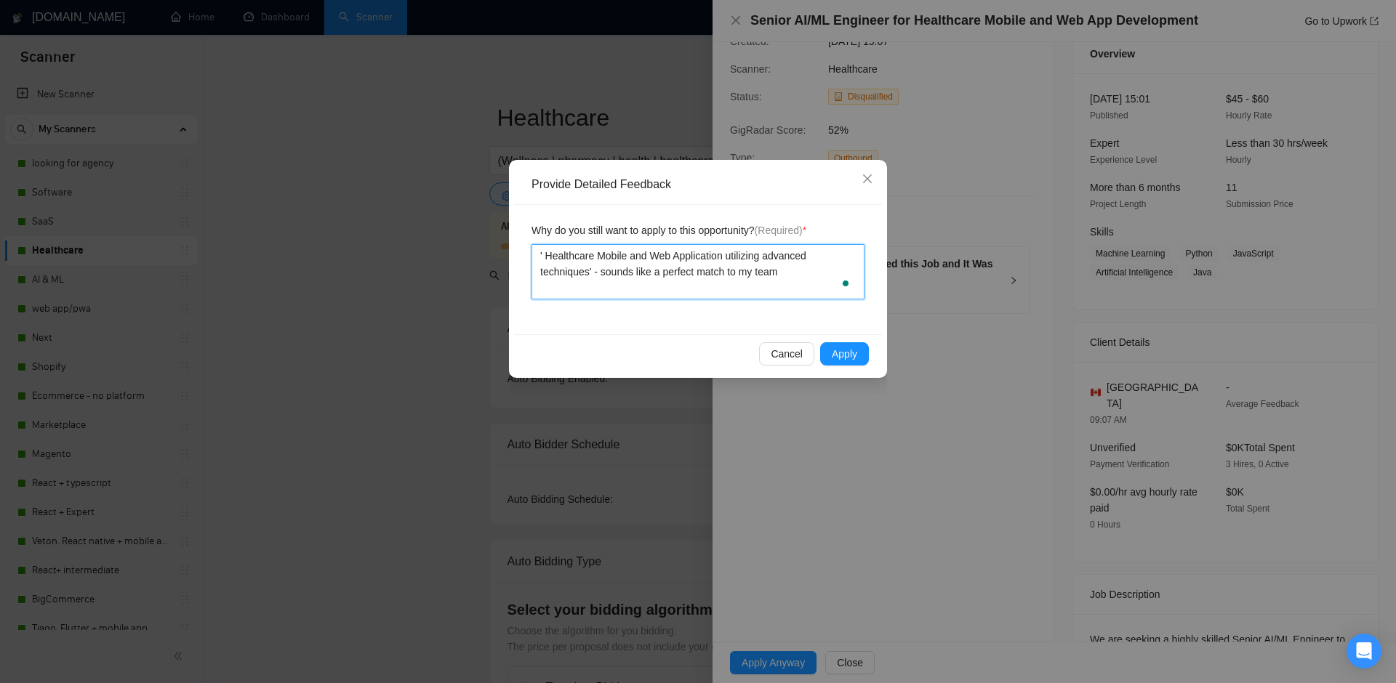
type textarea "' Healthcare Mobile and Web Application utilizing advanced techniques' - sounds…"
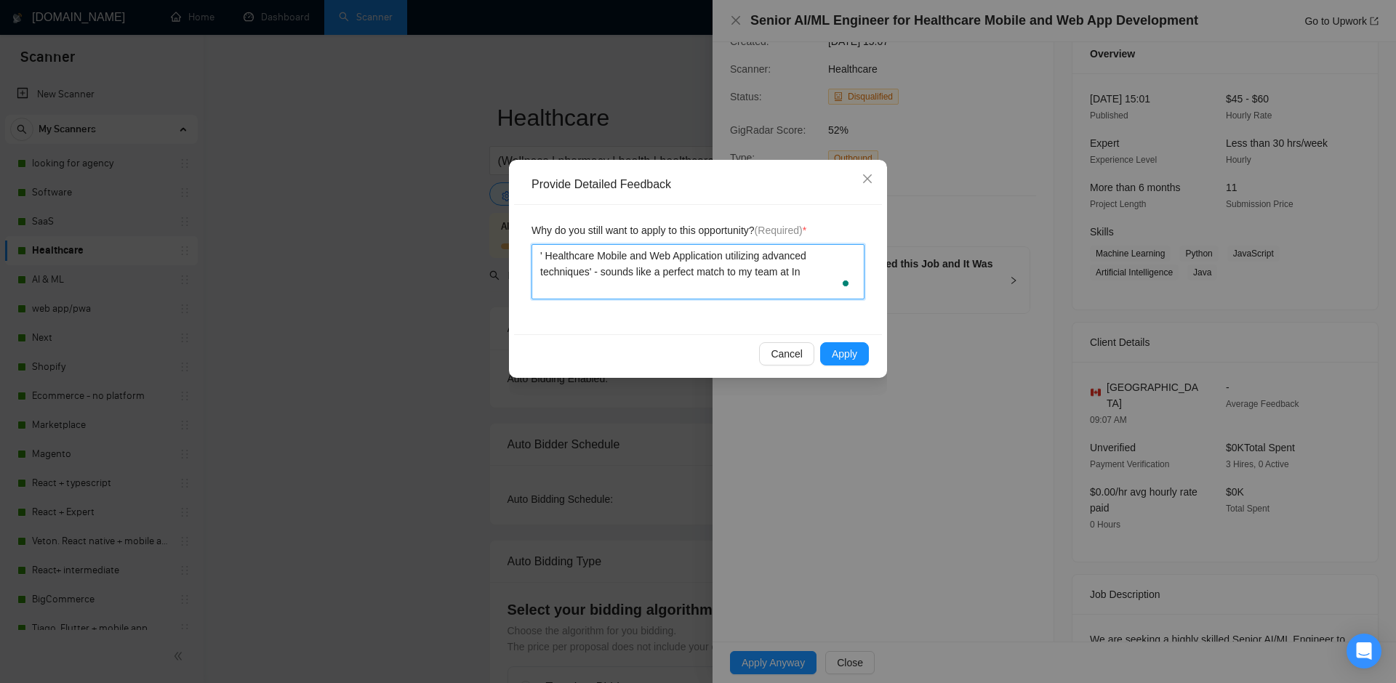
type textarea "' Healthcare Mobile and Web Application utilizing advanced techniques' - sounds…"
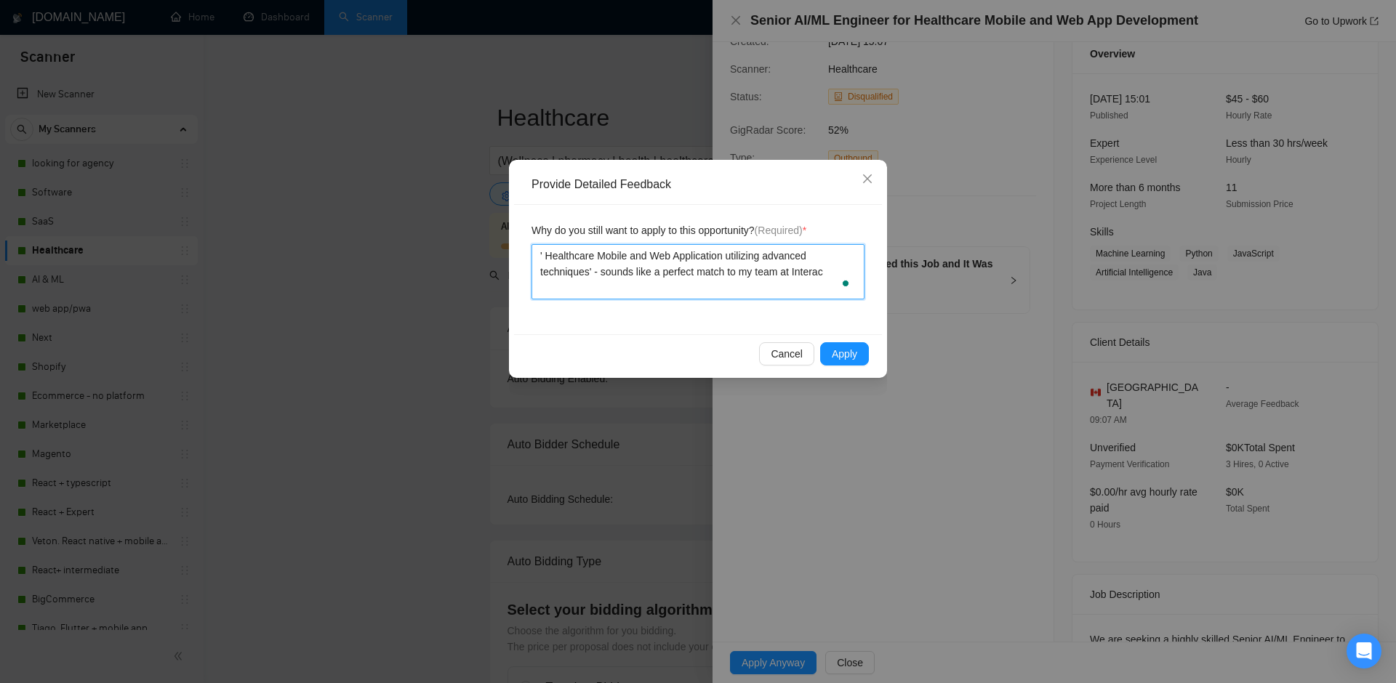
type textarea "' Healthcare Mobile and Web Application utilizing advanced techniques' - sounds…"
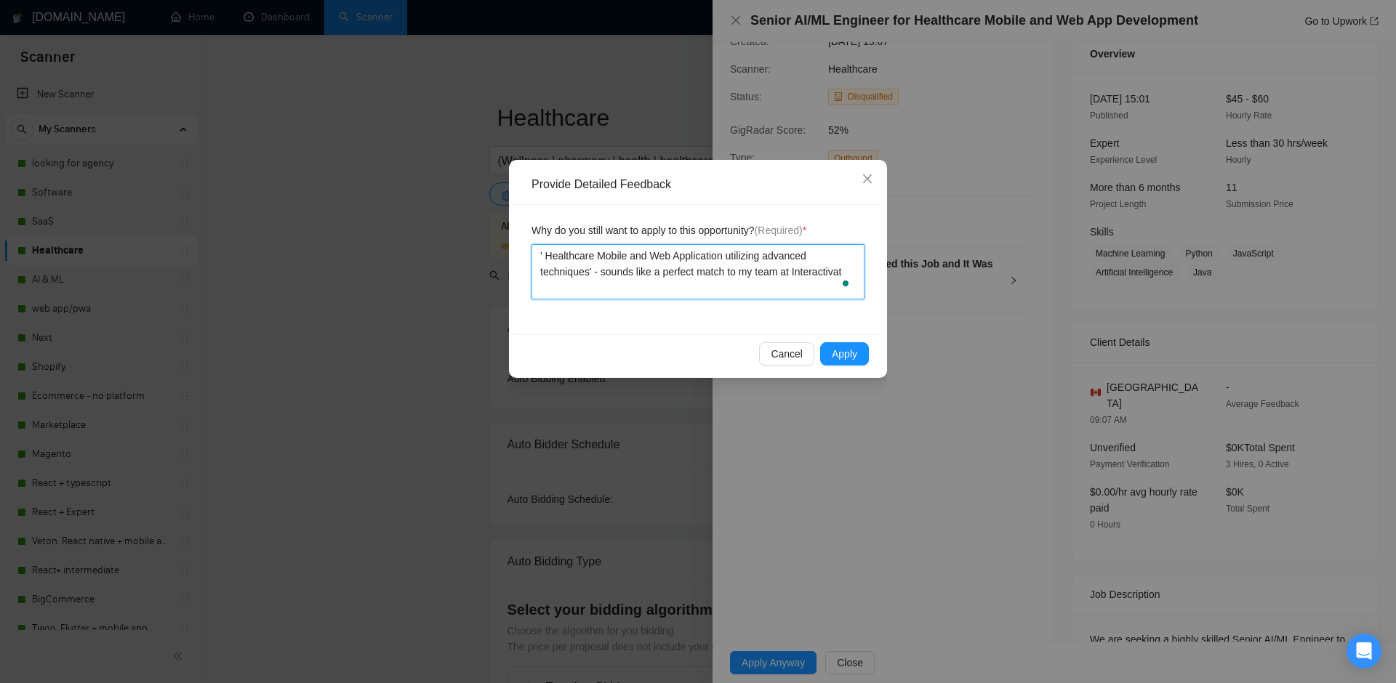
type textarea "' Healthcare Mobile and Web Application utilizing advanced techniques' - sounds…"
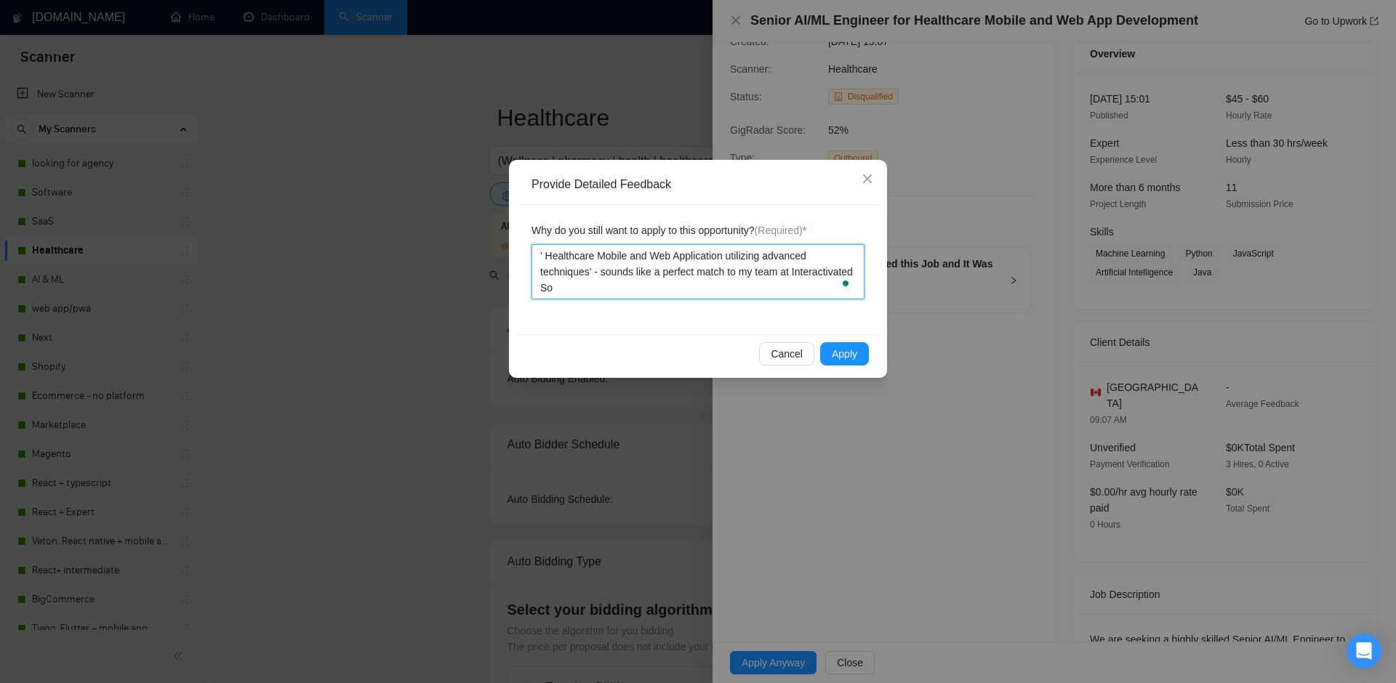
type textarea "' Healthcare Mobile and Web Application utilizing advanced techniques' - sounds…"
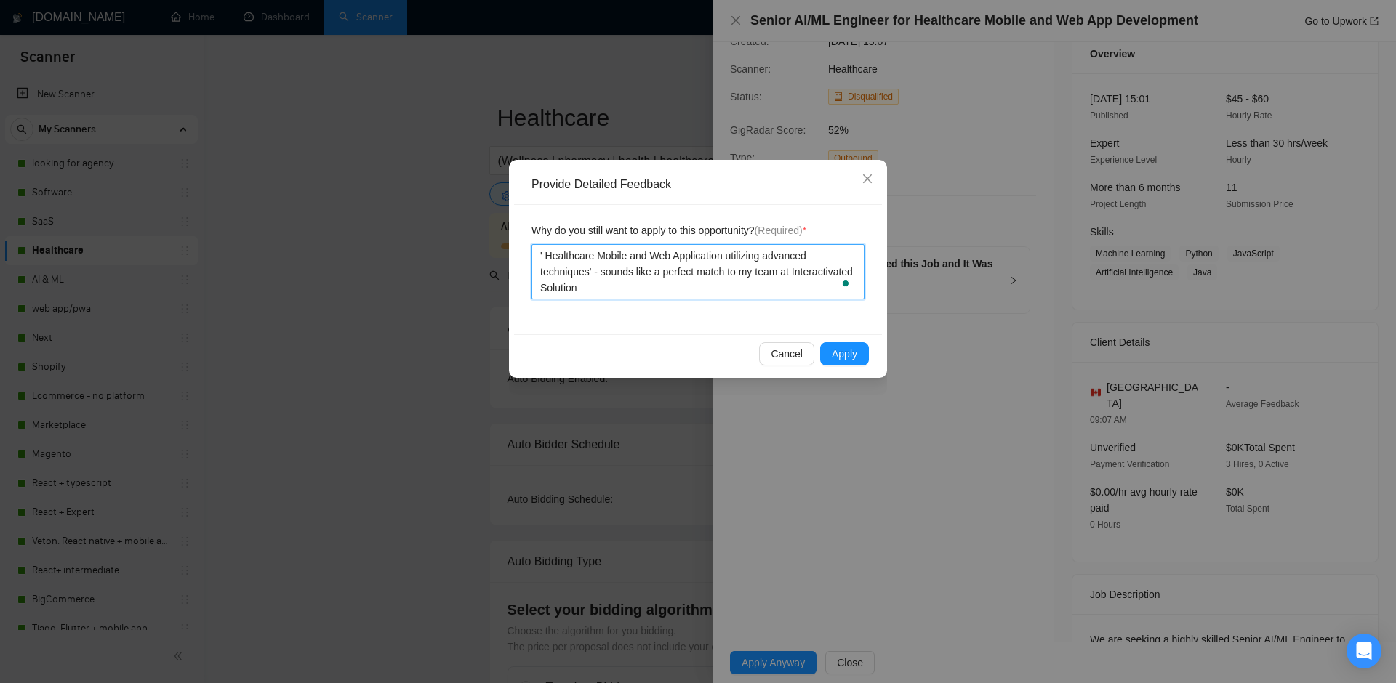
type textarea "' Healthcare Mobile and Web Application utilizing advanced techniques' - sounds…"
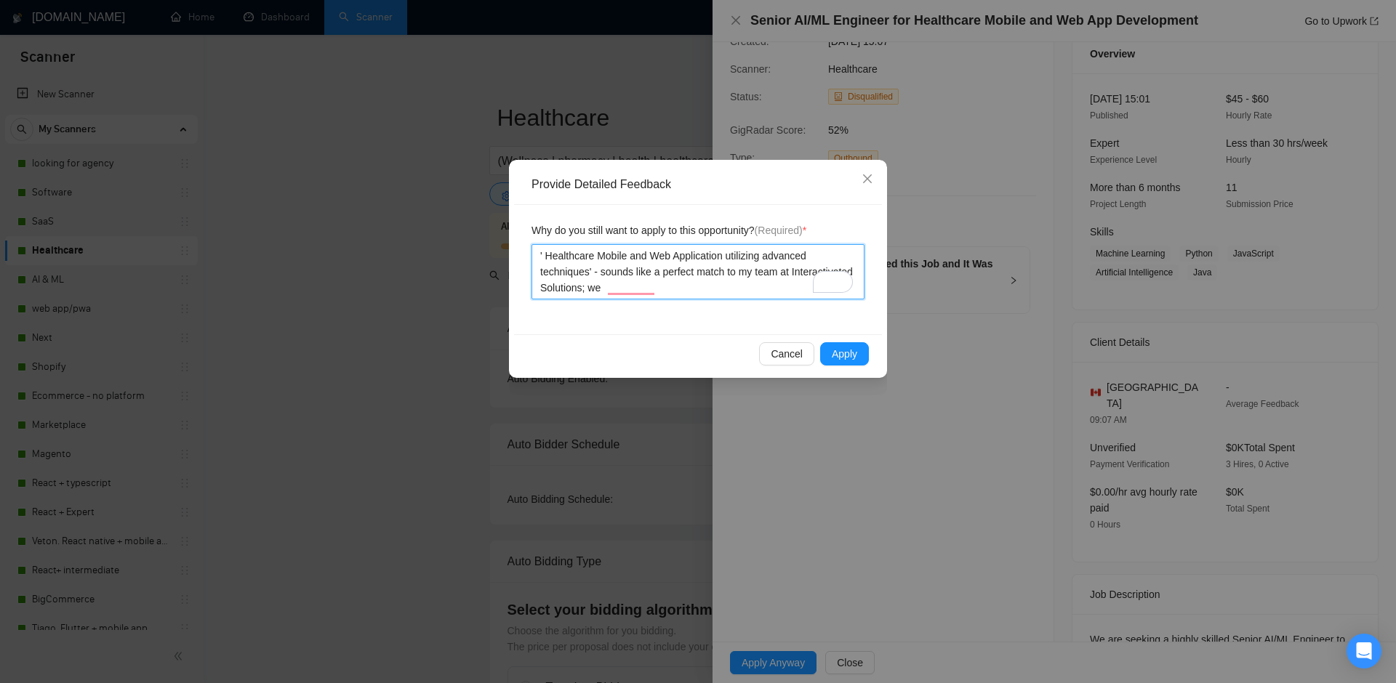
type textarea "' Healthcare Mobile and Web Application utilizing advanced techniques' - sounds…"
paste textarea "passionate about using technology to improve healthcare"
type textarea "' Healthcare Mobile and Web Application utilizing advanced techniques' - sounds…"
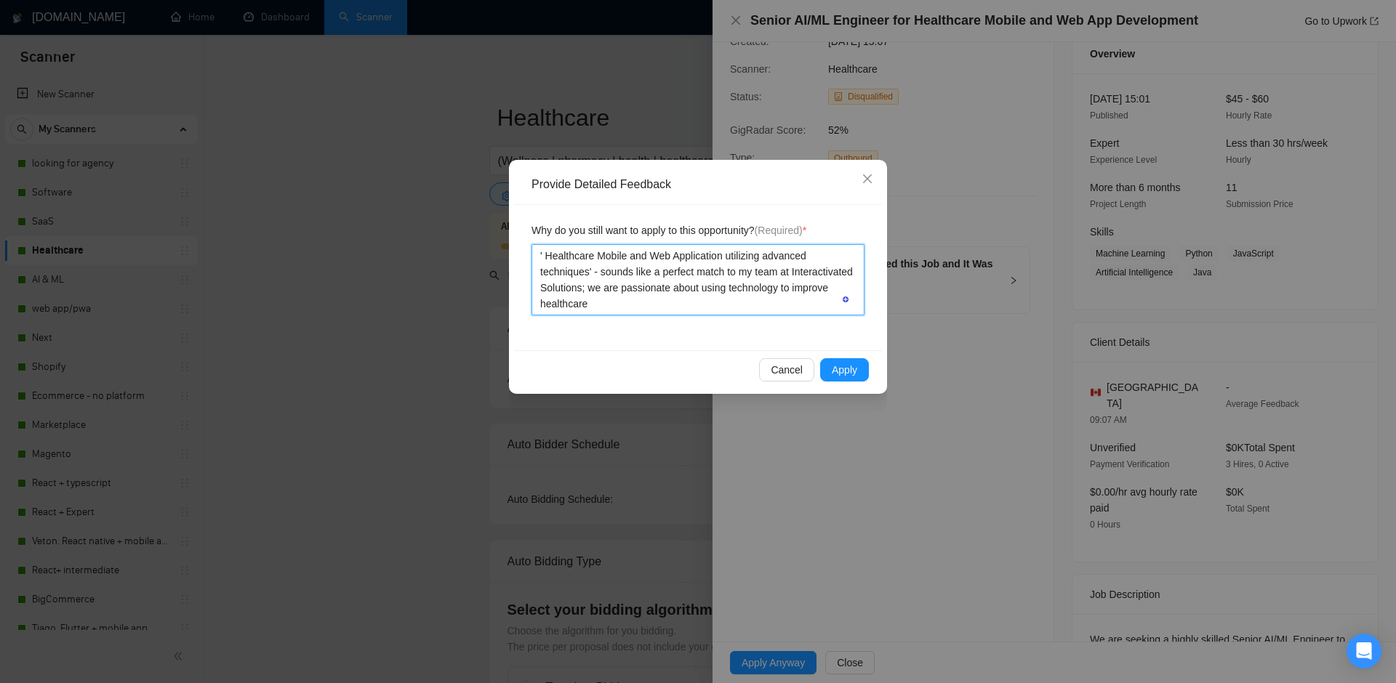
type textarea "' Healthcare Mobile and Web Application utilizing advanced techniques' - sounds…"
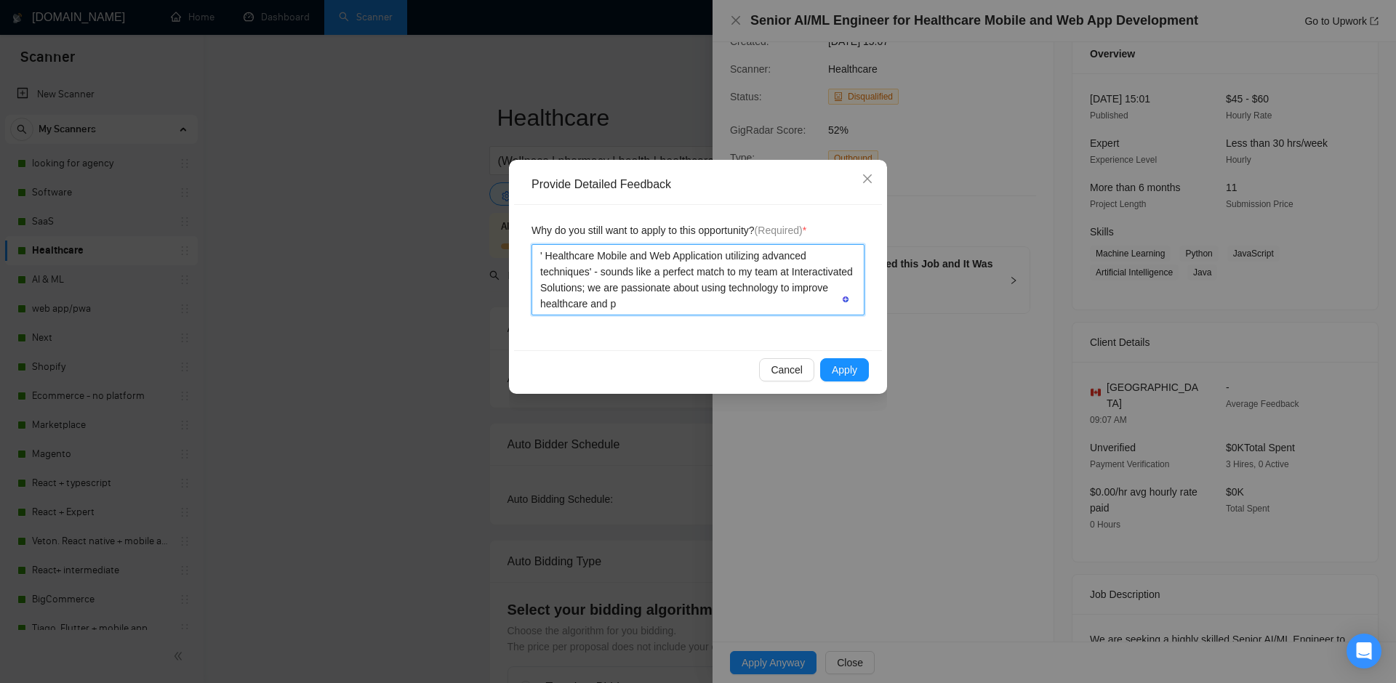
type textarea "' Healthcare Mobile and Web Application utilizing advanced techniques' - sounds…"
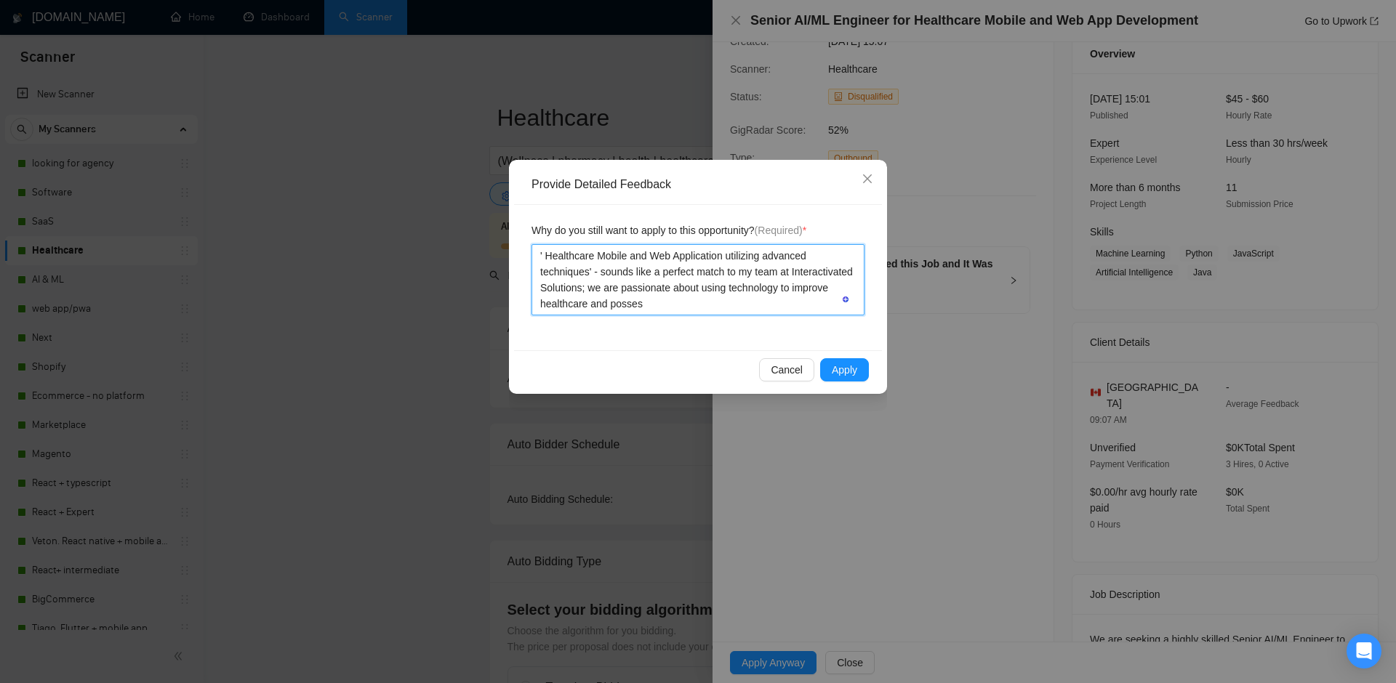
type textarea "' Healthcare Mobile and Web Application utilizing advanced techniques' - sounds…"
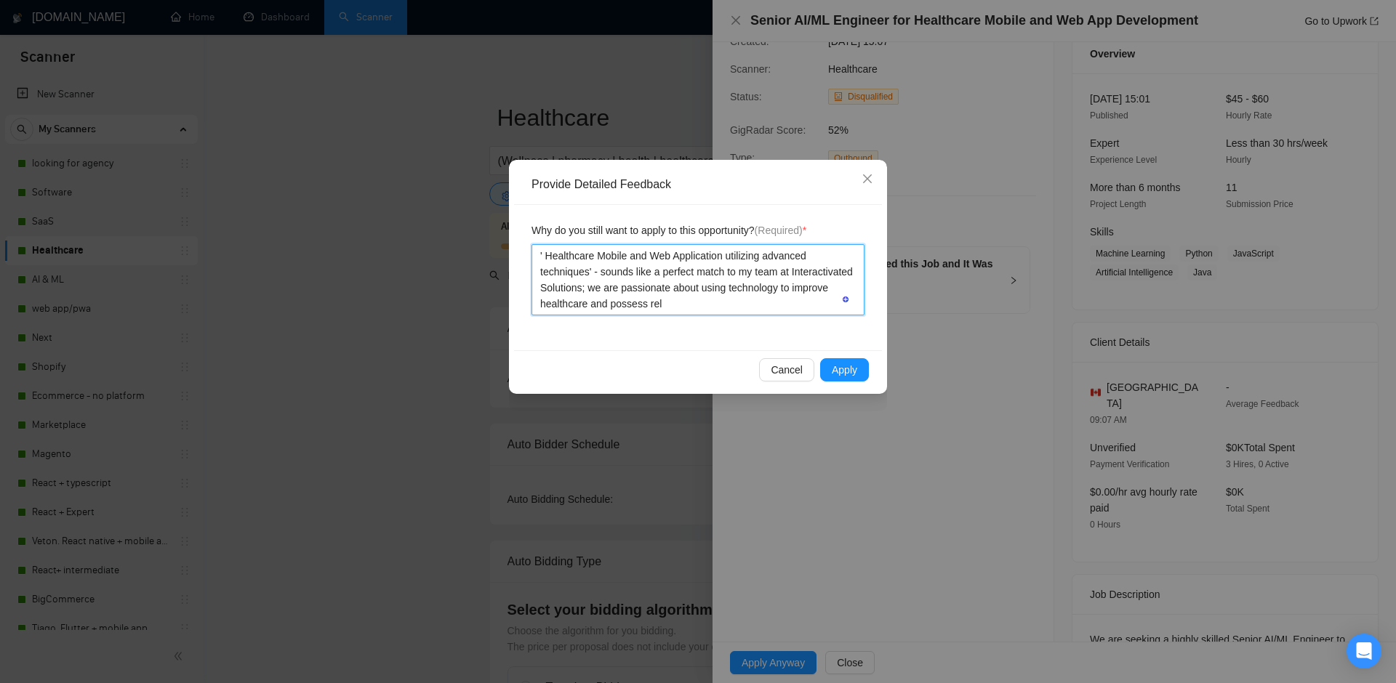
type textarea "' Healthcare Mobile and Web Application utilizing advanced techniques' - sounds…"
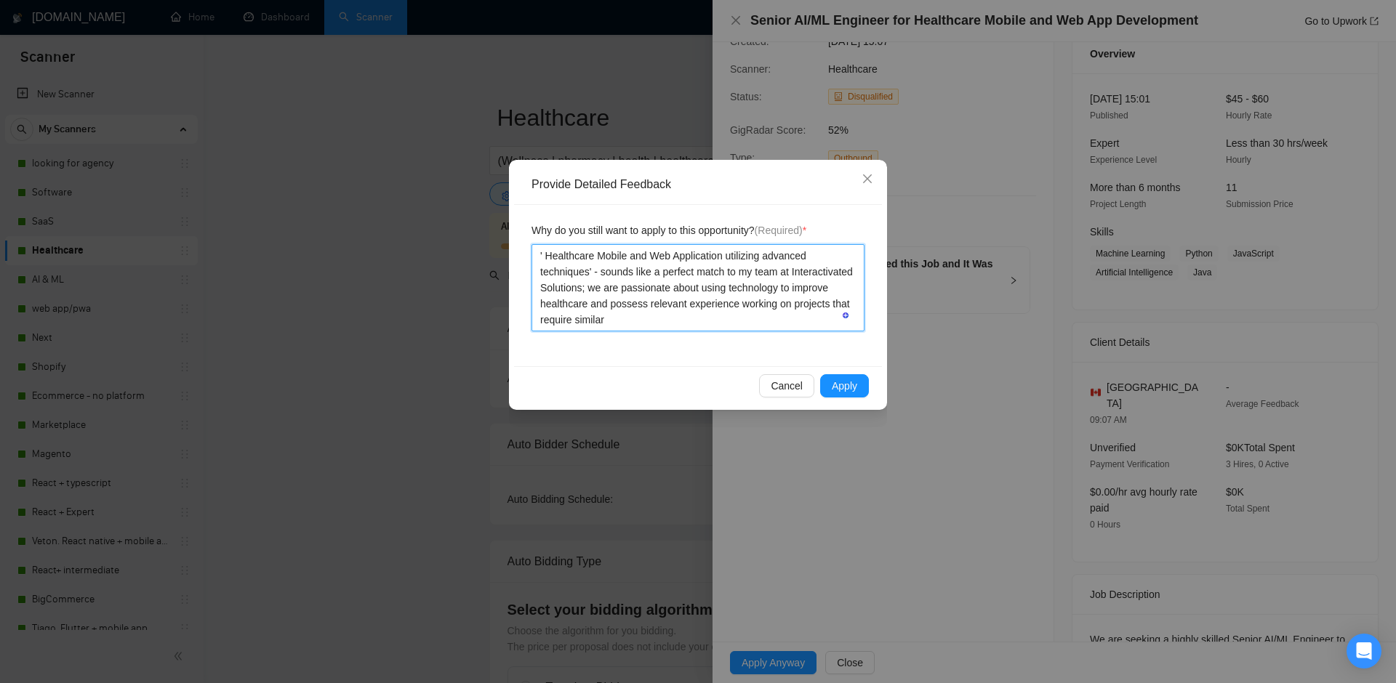
click at [619, 311] on textarea "' Healthcare Mobile and Web Application utilizing advanced techniques' - sounds…" at bounding box center [697, 287] width 333 height 87
click at [584, 303] on textarea "' Healthcare Mobile and Web Application utilizing advanced techniques' - sounds…" at bounding box center [697, 287] width 333 height 87
click at [666, 281] on textarea "' Healthcare Mobile and Web Application utilizing advanced techniques' - sounds…" at bounding box center [697, 287] width 333 height 87
click at [747, 325] on textarea "' Healthcare Mobile and Web Application utilizing advanced techniques' - sounds…" at bounding box center [697, 287] width 333 height 87
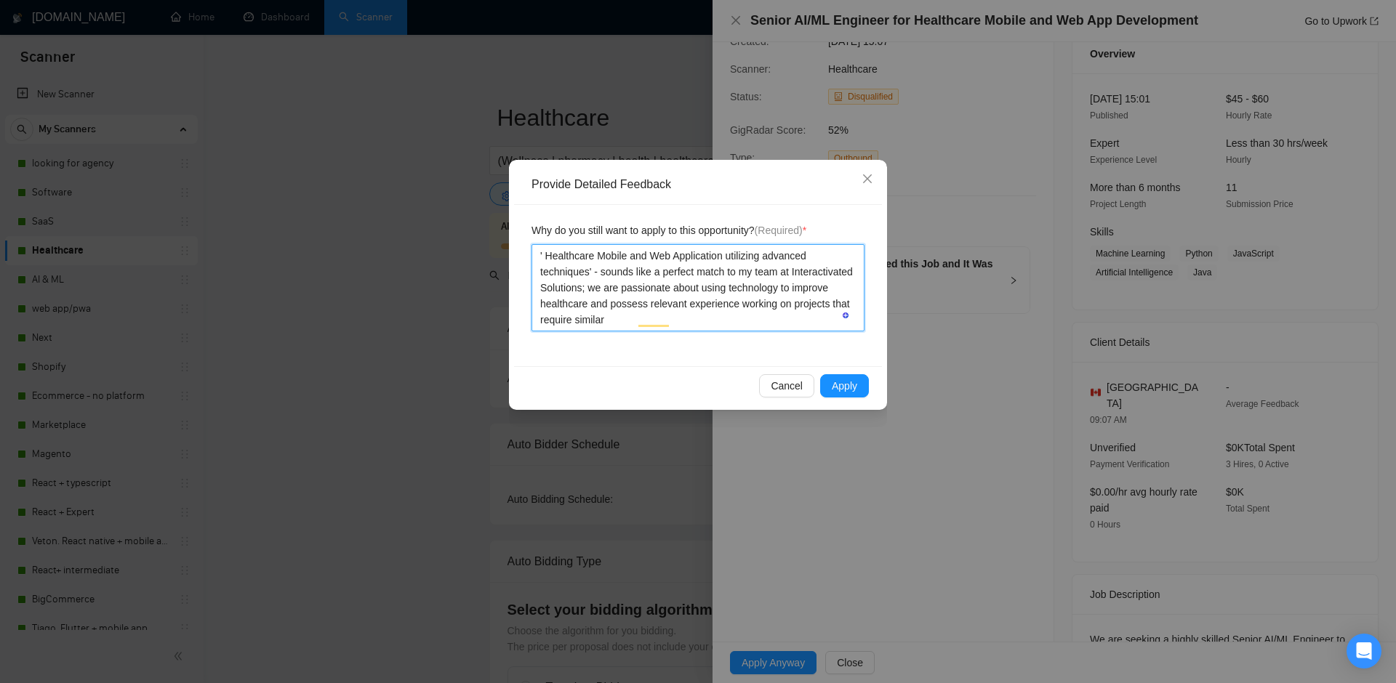
click at [614, 319] on textarea "' Healthcare Mobile and Web Application utilizing advanced techniques' - sounds…" at bounding box center [697, 287] width 333 height 87
click at [704, 321] on textarea "' Healthcare Mobile and Web Application utilizing advanced techniques' - sounds…" at bounding box center [697, 287] width 333 height 87
click at [673, 321] on textarea "' Healthcare Mobile and Web Application utilizing advanced techniques' - sounds…" at bounding box center [697, 287] width 333 height 87
click at [733, 322] on textarea "' Healthcare Mobile and Web Application utilizing advanced techniques' - sounds…" at bounding box center [697, 287] width 333 height 87
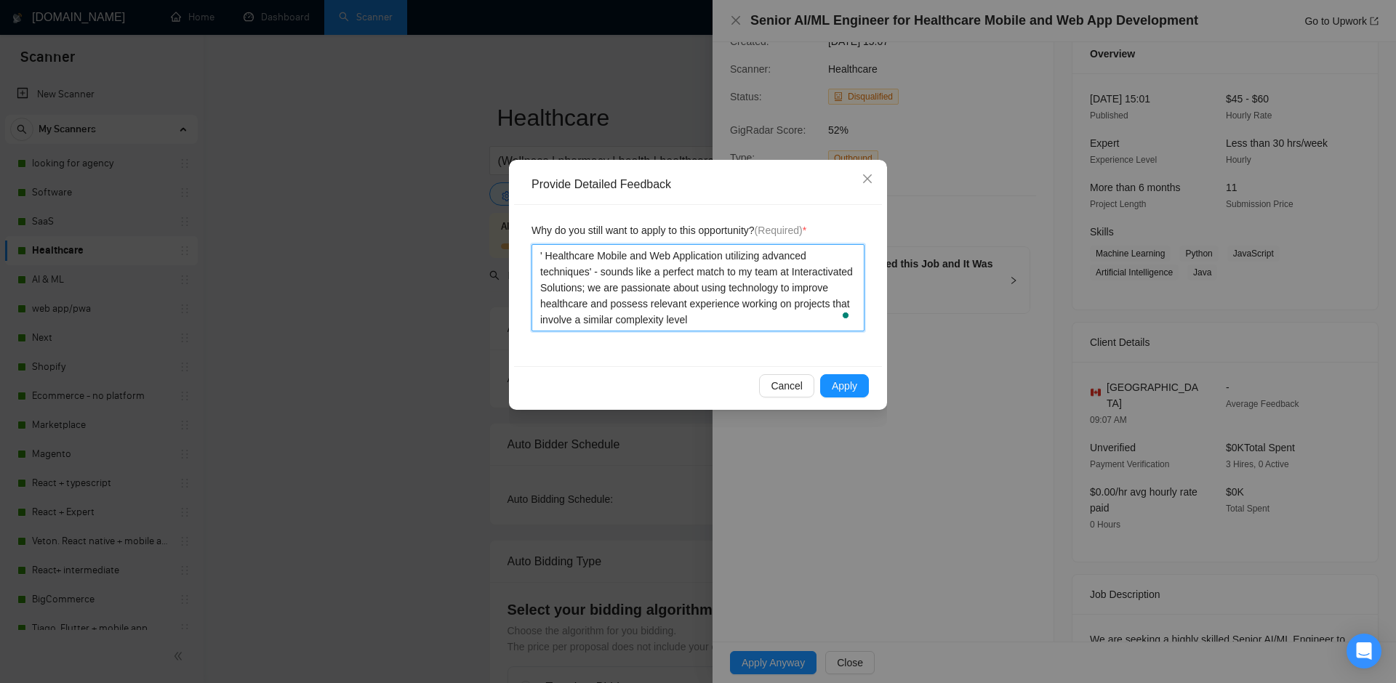
click at [760, 322] on textarea "' Healthcare Mobile and Web Application utilizing advanced techniques' - sounds…" at bounding box center [697, 287] width 333 height 87
paste textarea "To enrich screen reader interactions, please activate Accessibility in Grammarl…"
click at [845, 382] on span "Apply" at bounding box center [844, 386] width 25 height 16
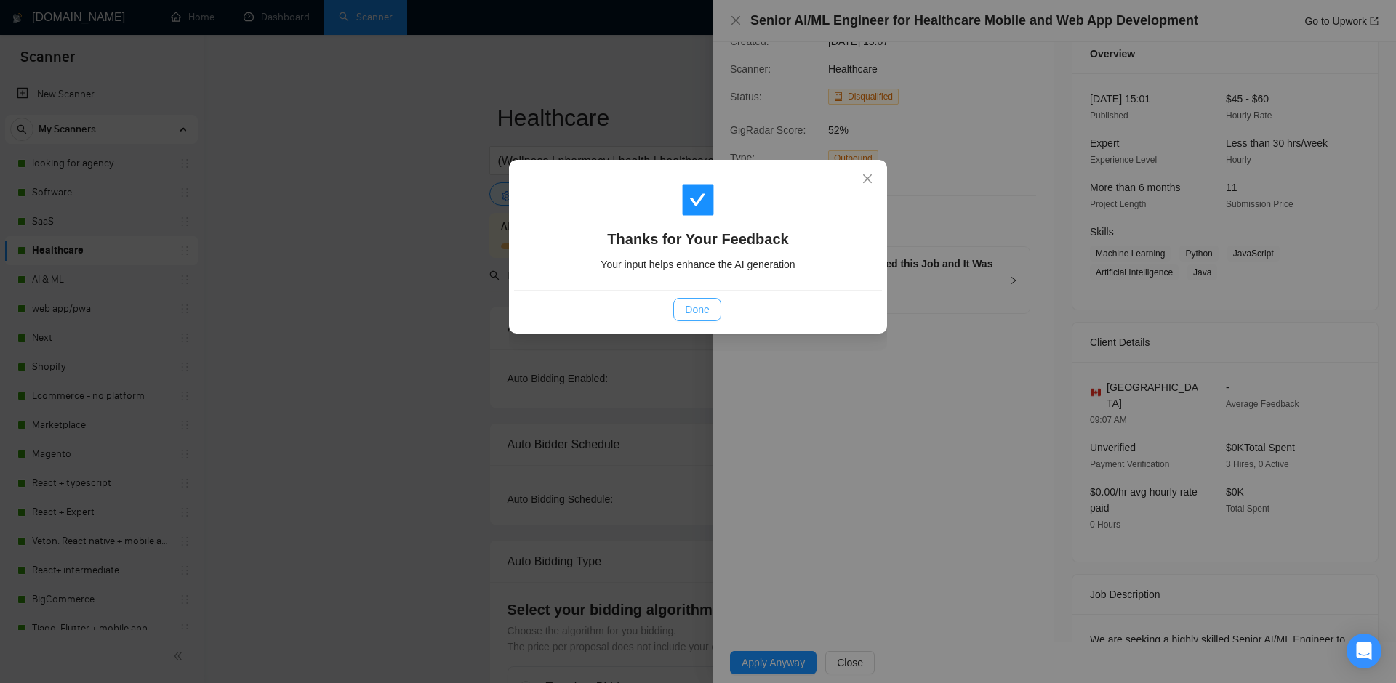
click at [701, 305] on span "Done" at bounding box center [697, 310] width 24 height 16
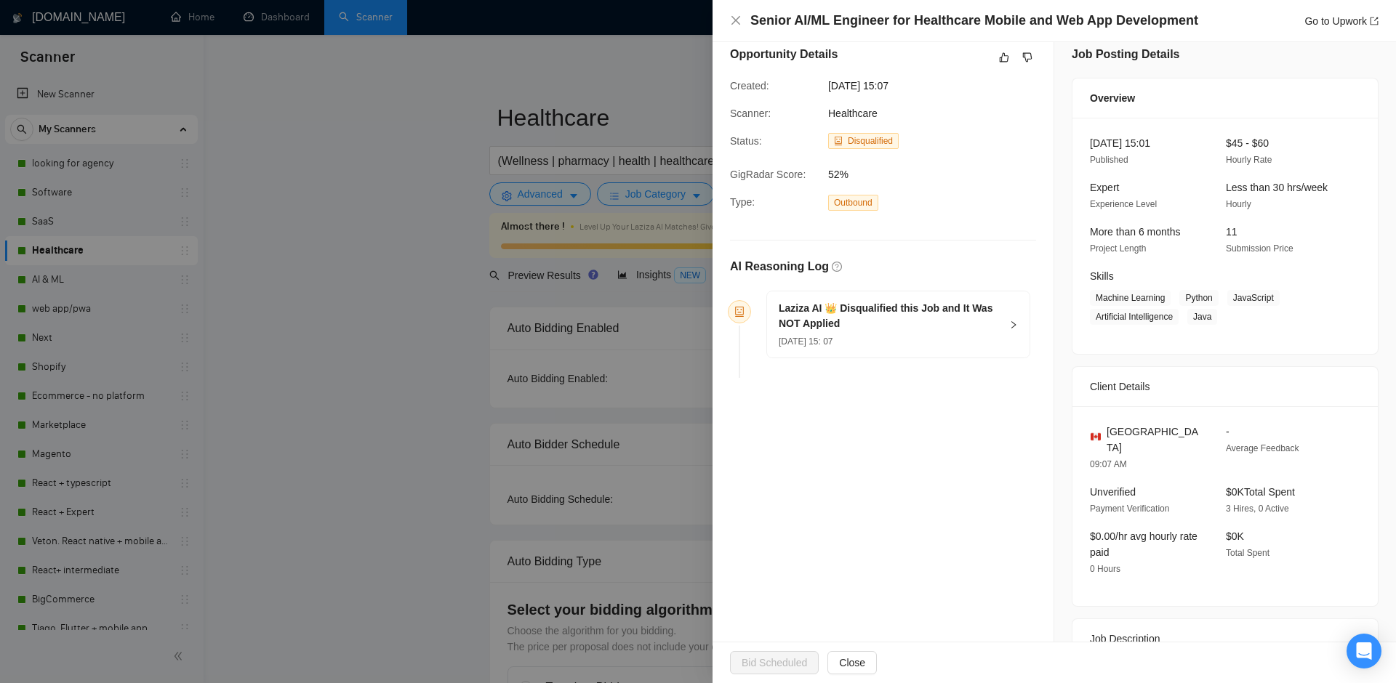
scroll to position [265, 0]
